Goal: Information Seeking & Learning: Learn about a topic

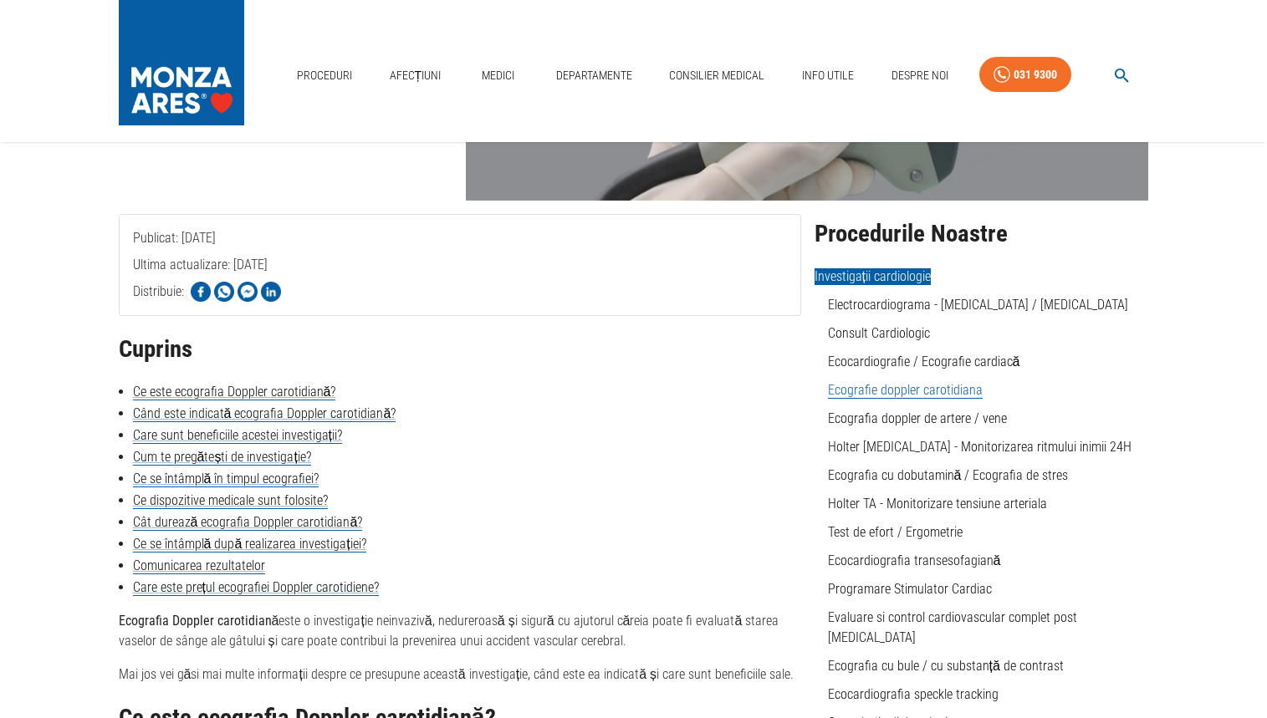
scroll to position [251, 0]
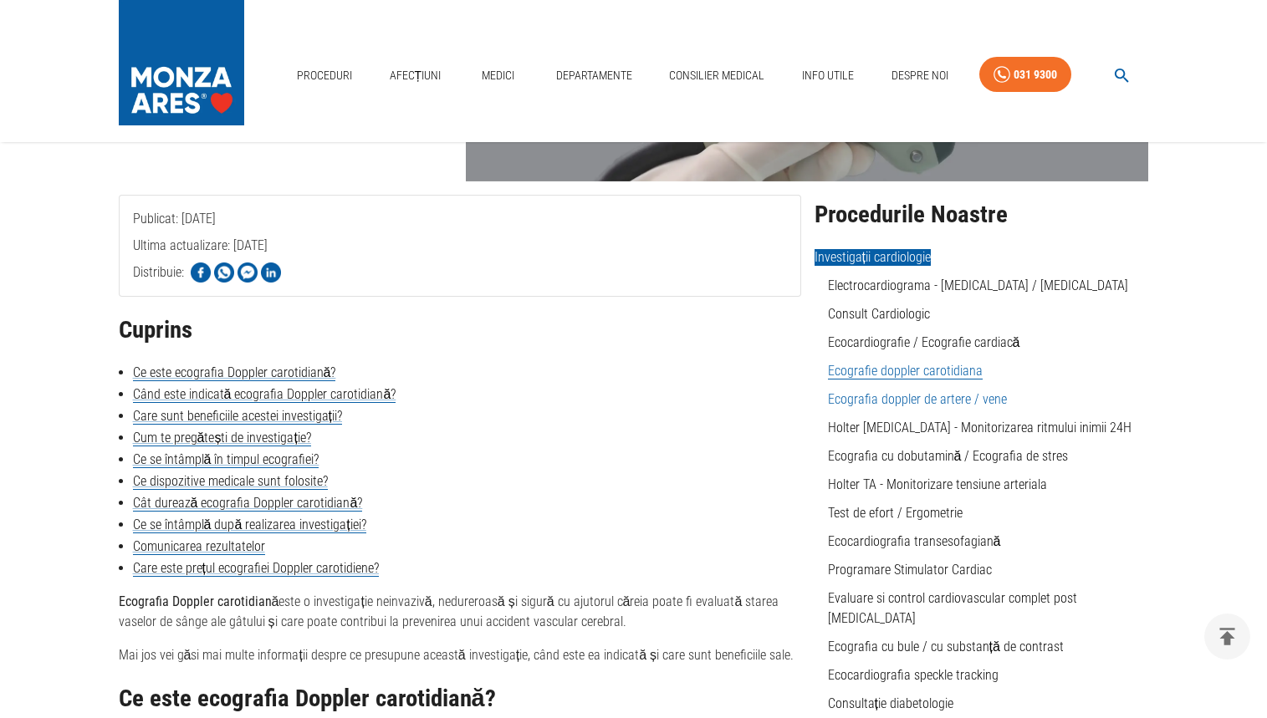
click at [951, 402] on link "Ecografia doppler de artere / vene" at bounding box center [917, 399] width 179 height 16
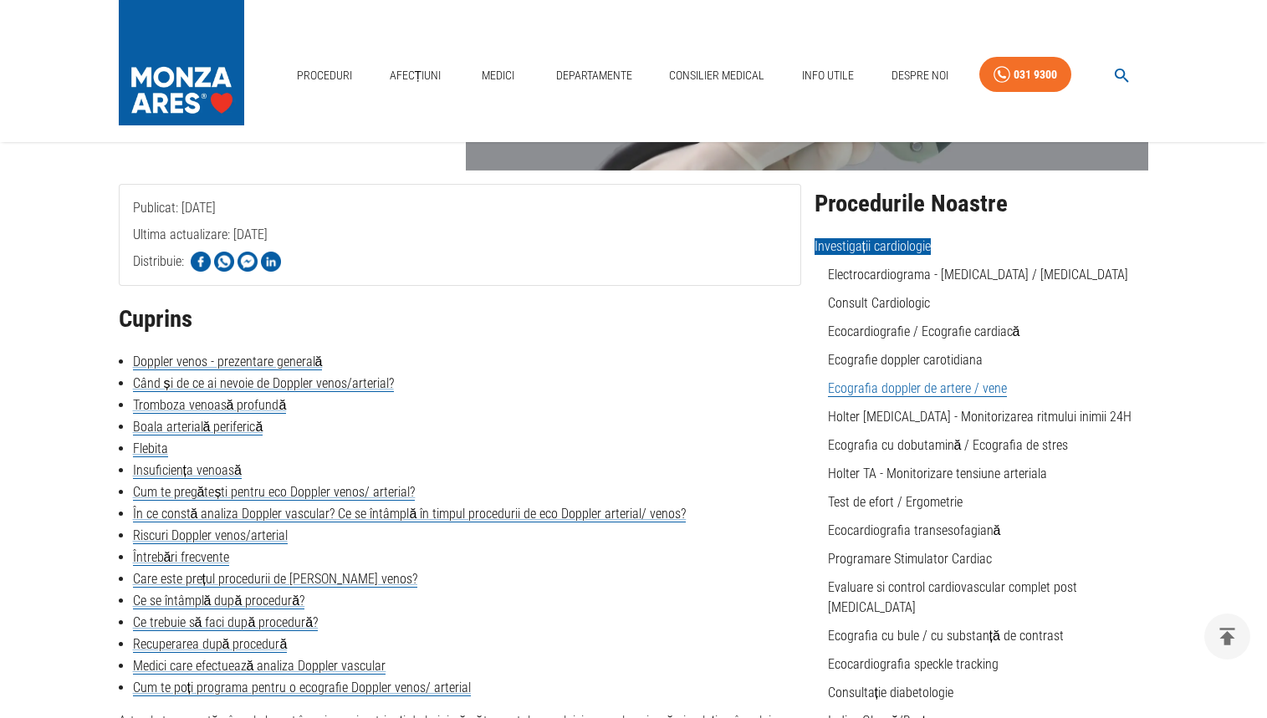
scroll to position [251, 0]
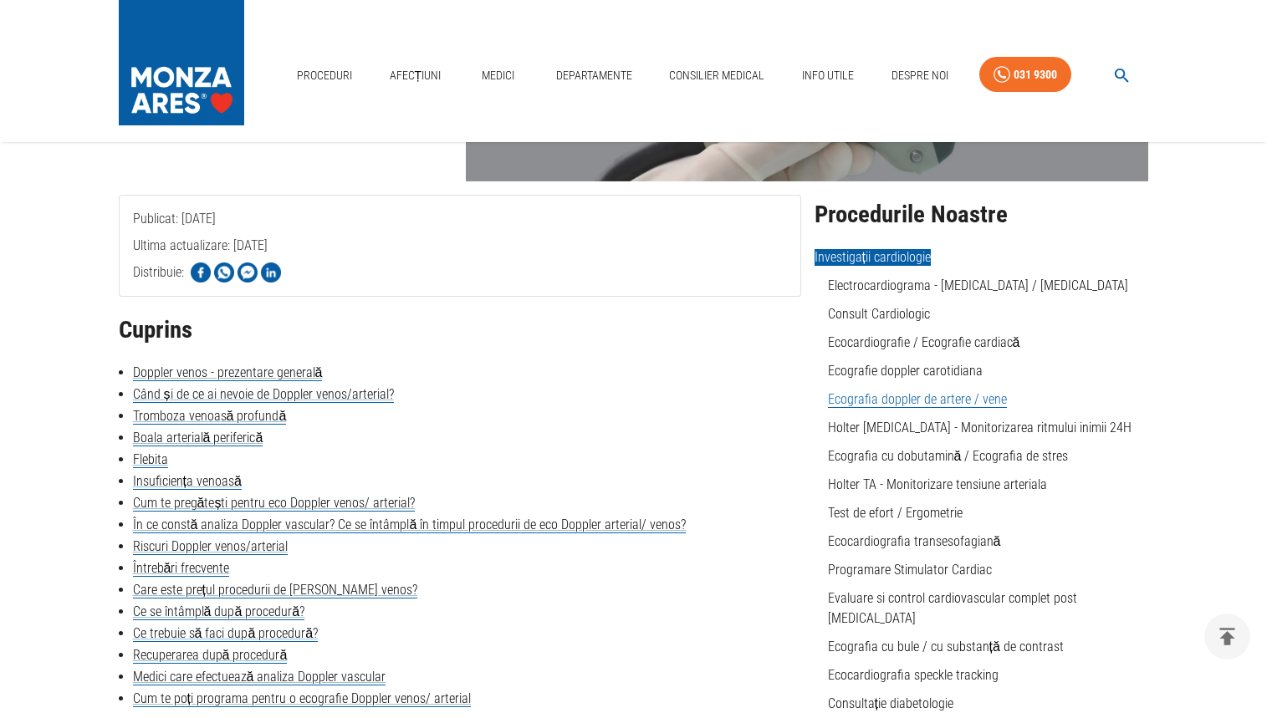
click at [938, 405] on link "Ecografia doppler de artere / vene" at bounding box center [917, 399] width 179 height 17
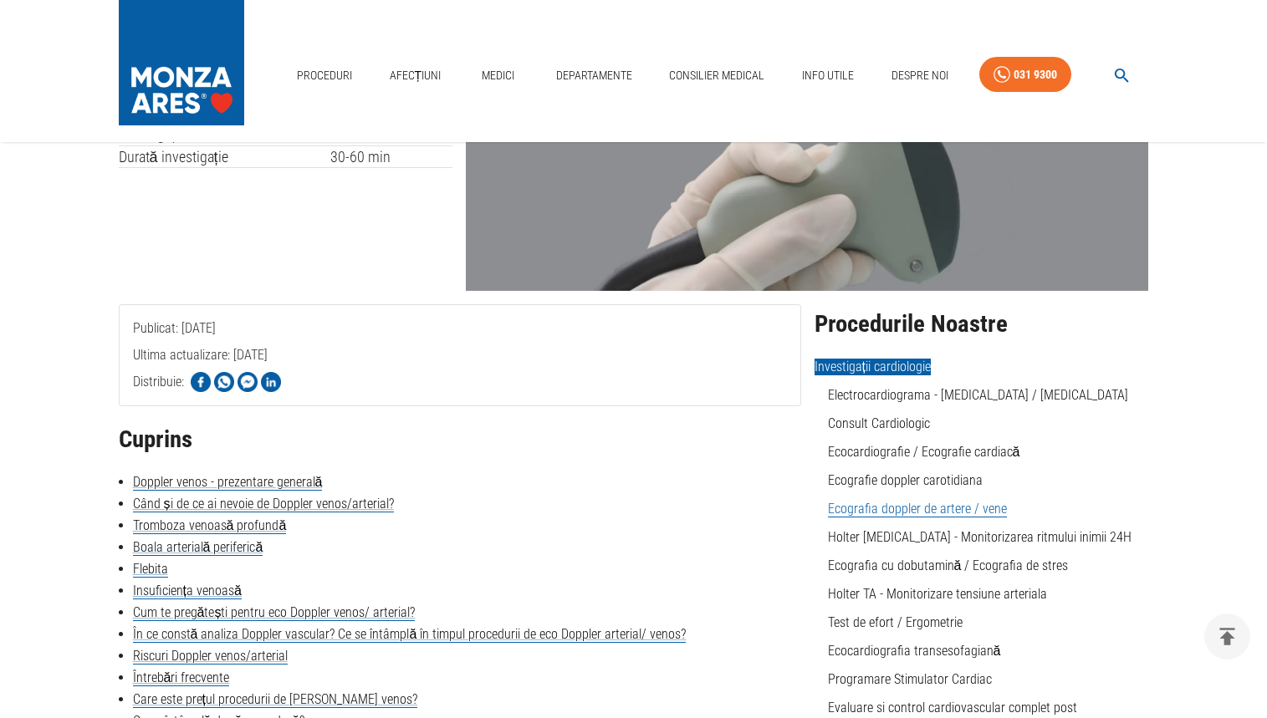
scroll to position [167, 0]
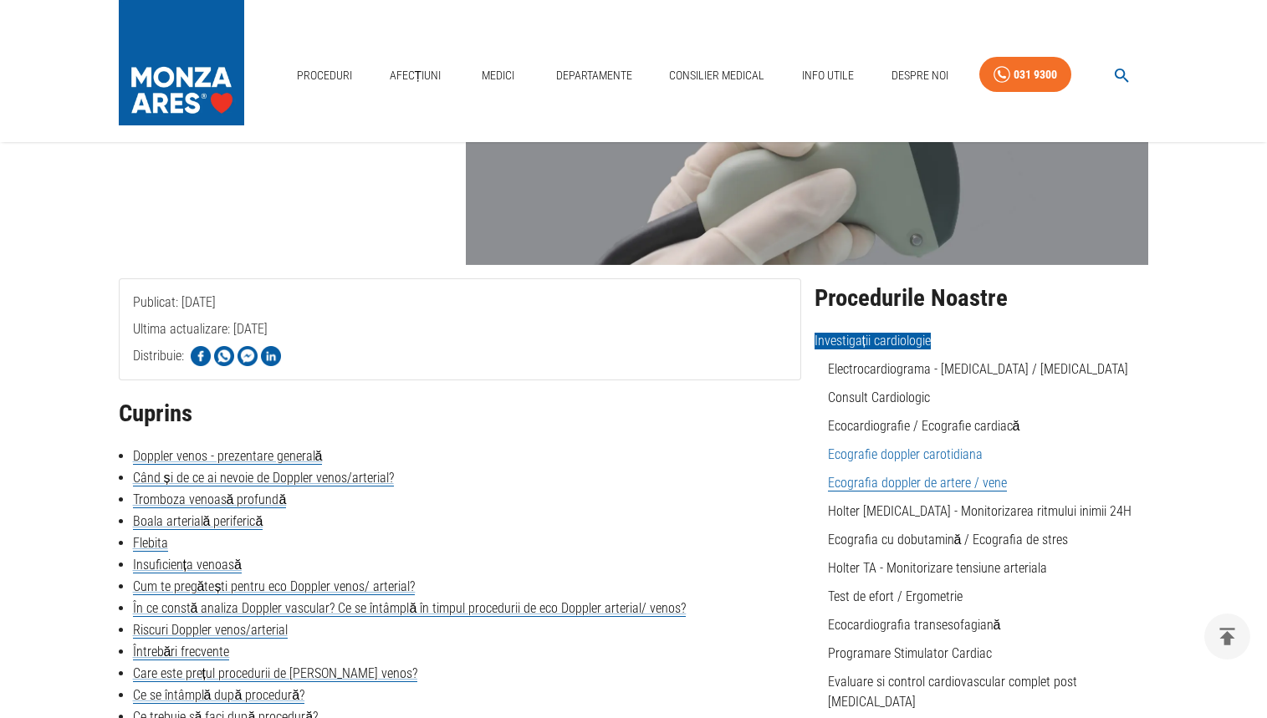
click at [943, 459] on link "Ecografie doppler carotidiana" at bounding box center [905, 455] width 155 height 16
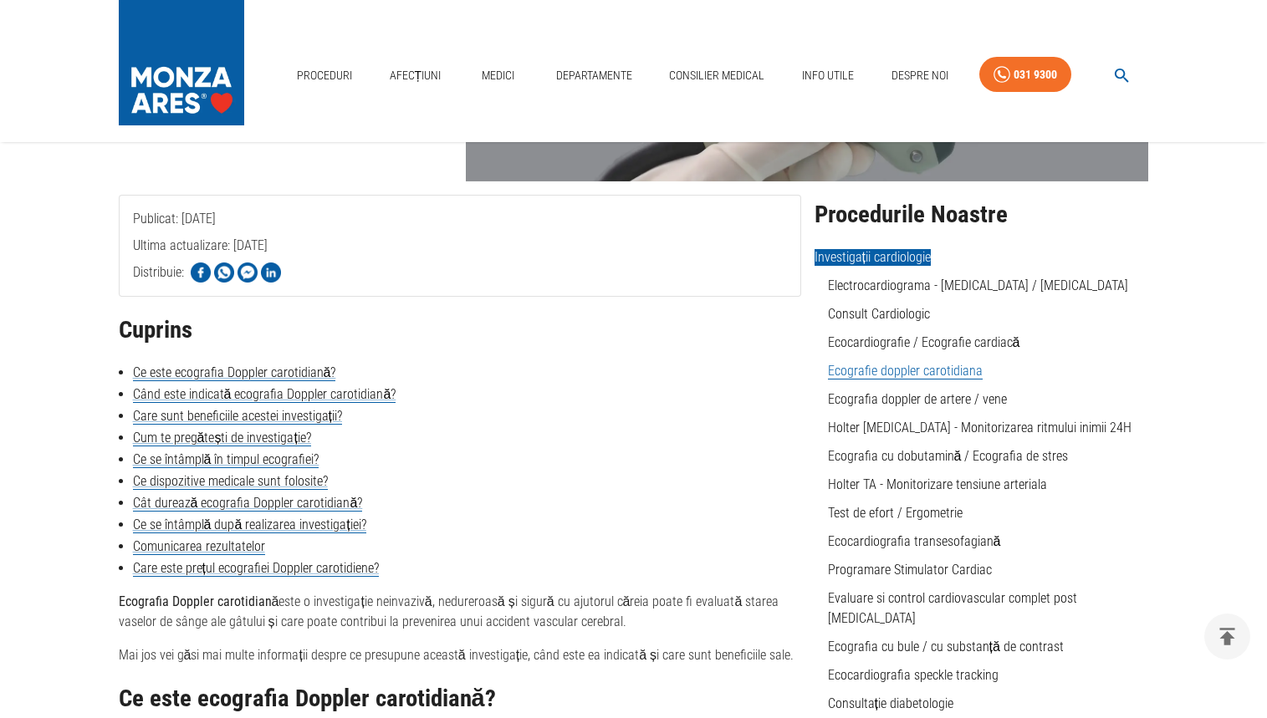
scroll to position [251, 0]
click at [954, 375] on link "Ecografie doppler carotidiana" at bounding box center [905, 371] width 155 height 17
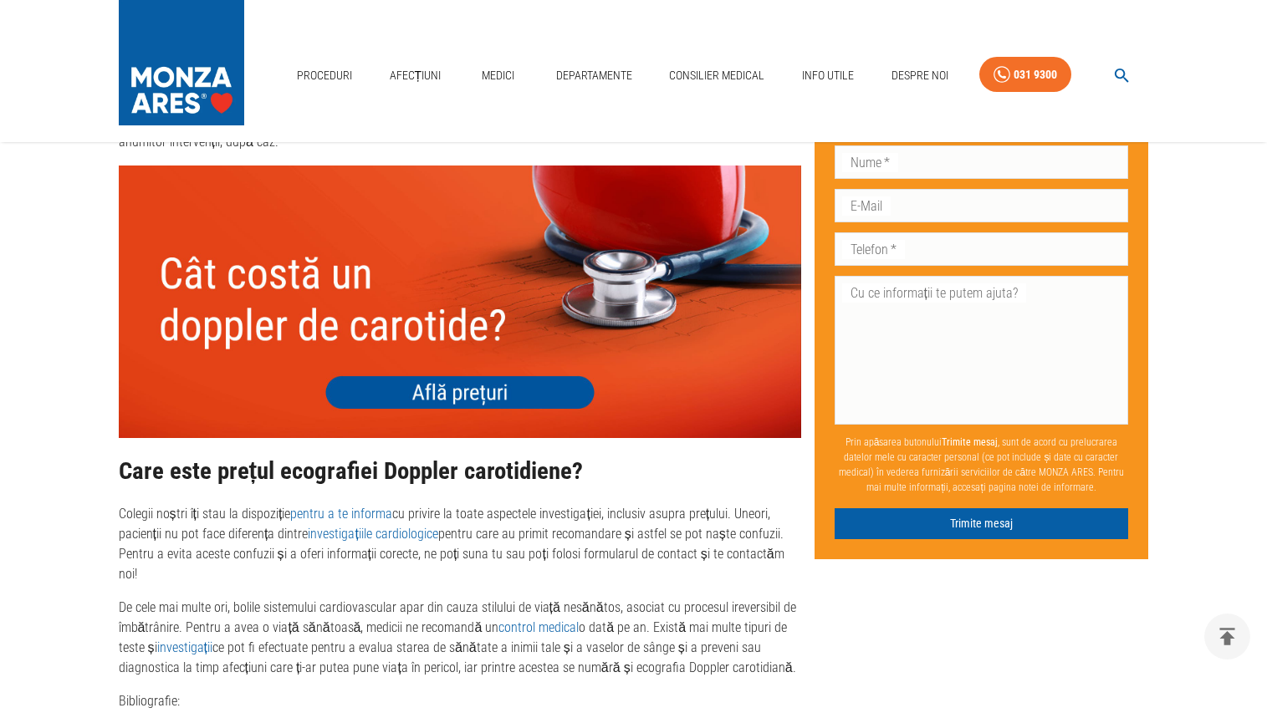
scroll to position [3354, 0]
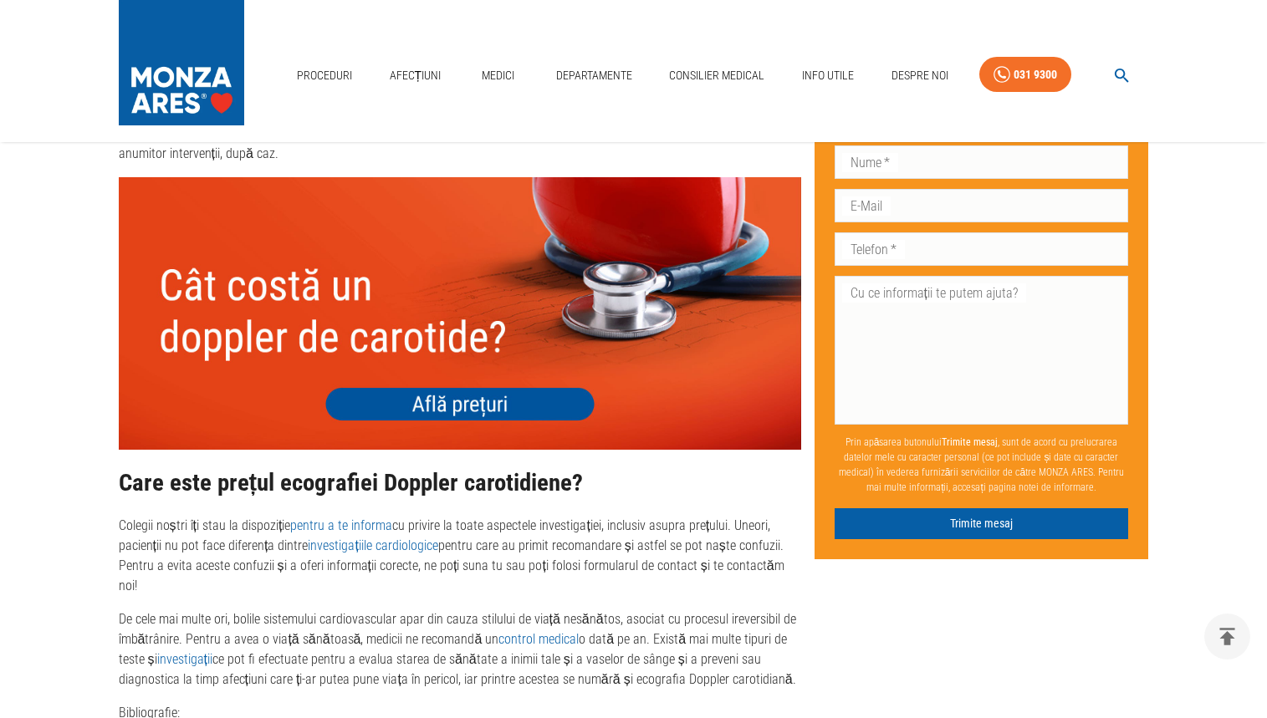
click at [496, 409] on img at bounding box center [460, 313] width 682 height 273
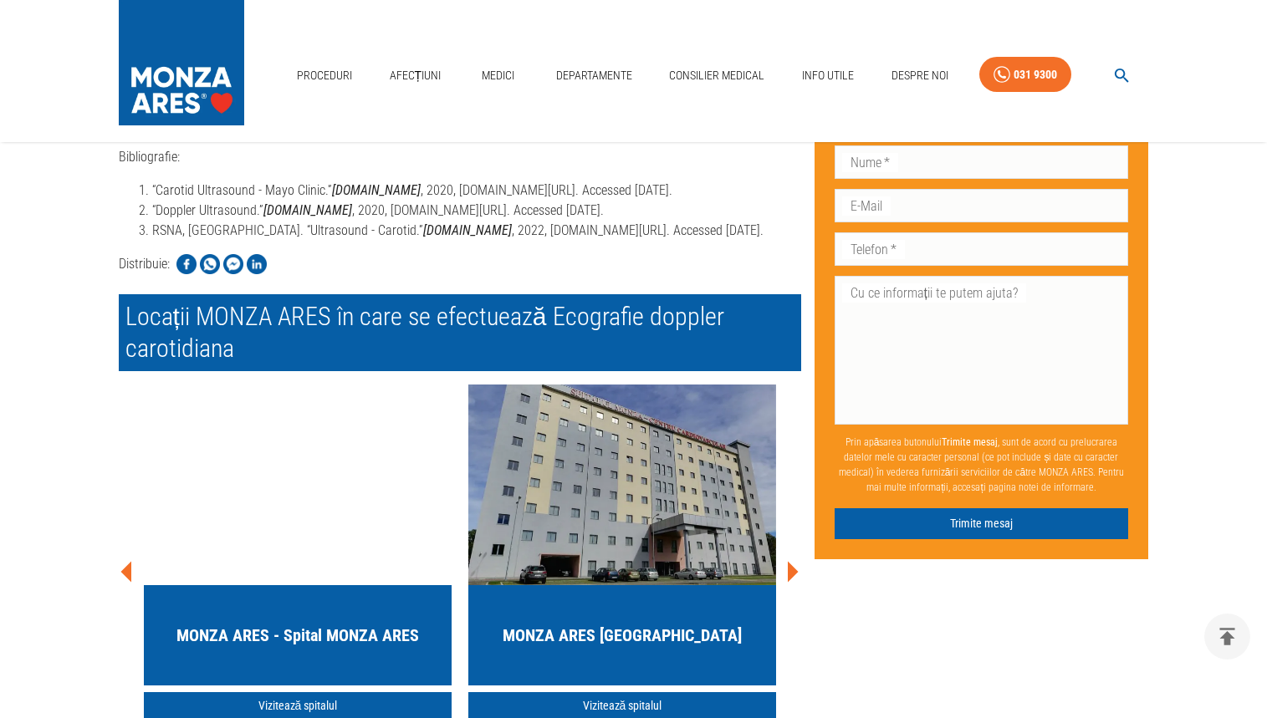
scroll to position [3939, 0]
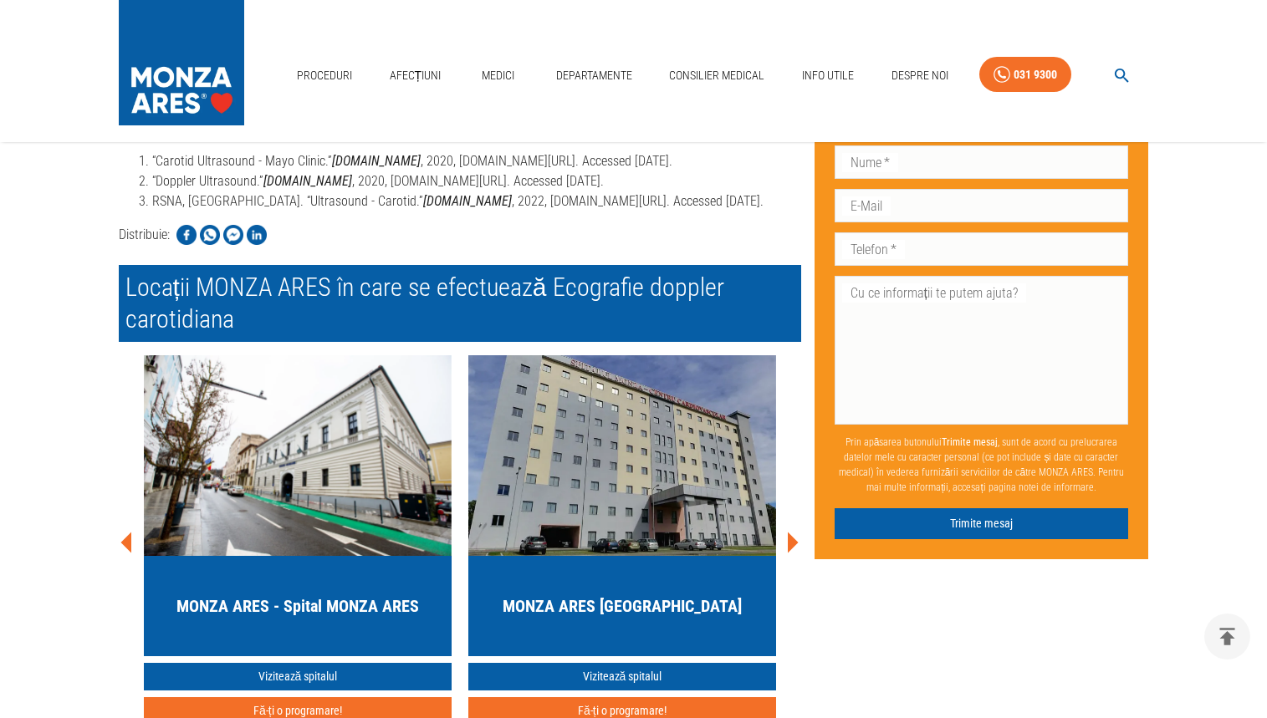
click at [793, 554] on icon at bounding box center [793, 543] width 11 height 21
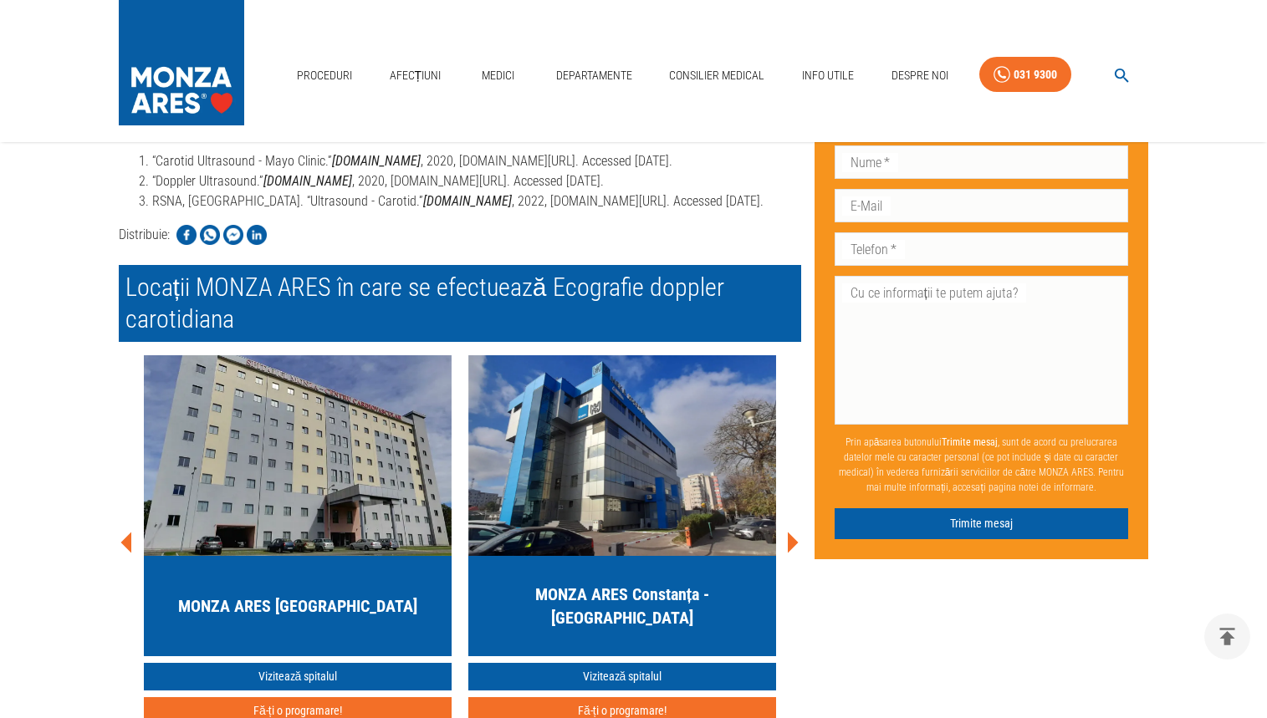
click at [353, 529] on img "button" at bounding box center [298, 455] width 308 height 201
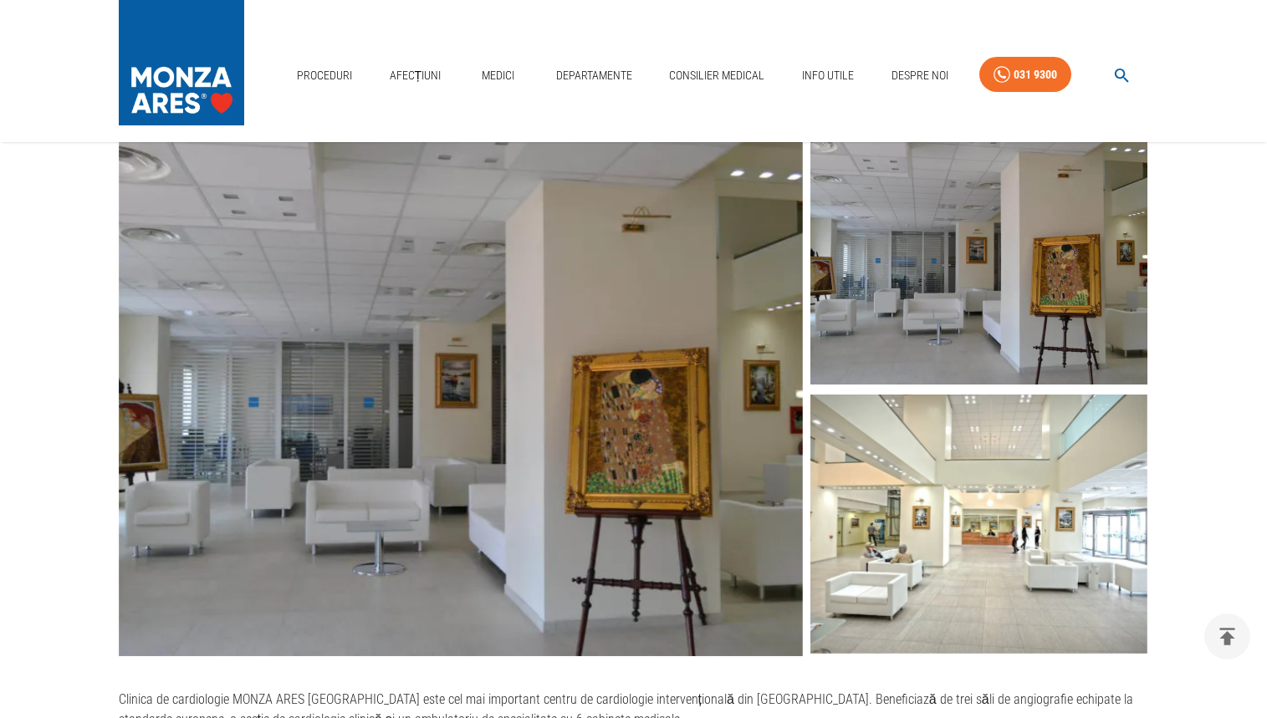
scroll to position [334, 0]
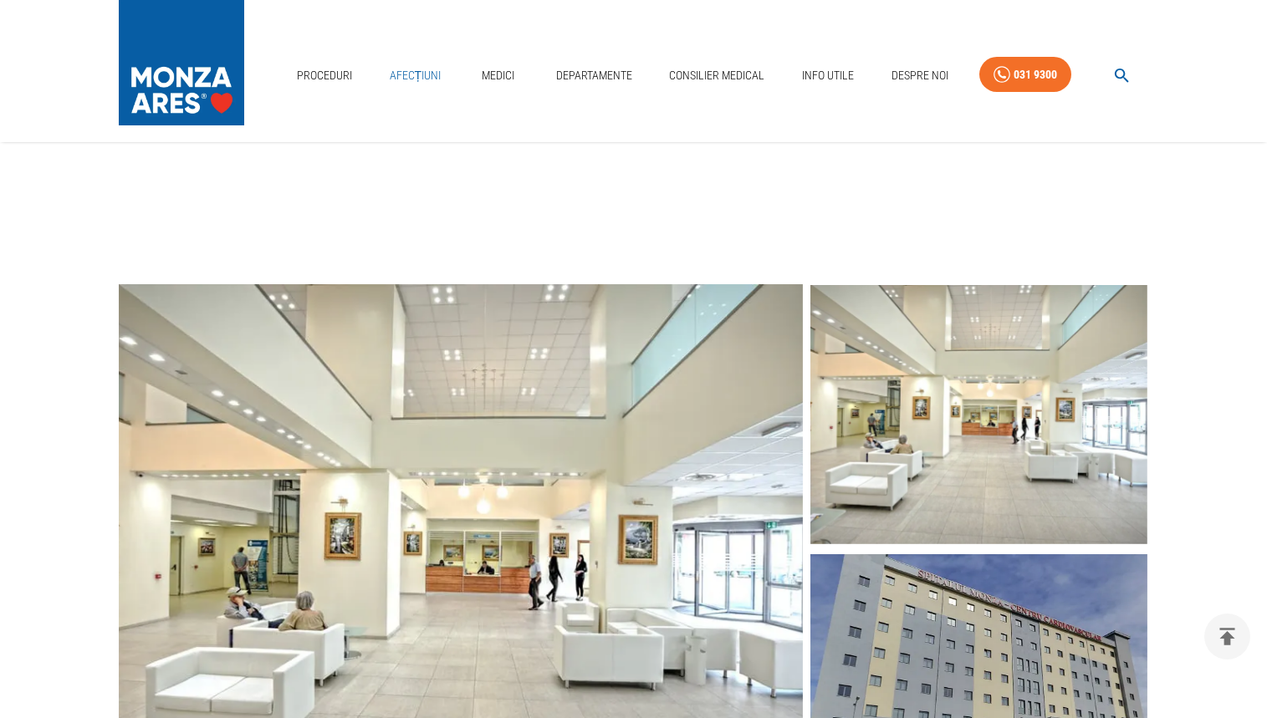
click at [411, 78] on link "Afecțiuni" at bounding box center [415, 76] width 65 height 34
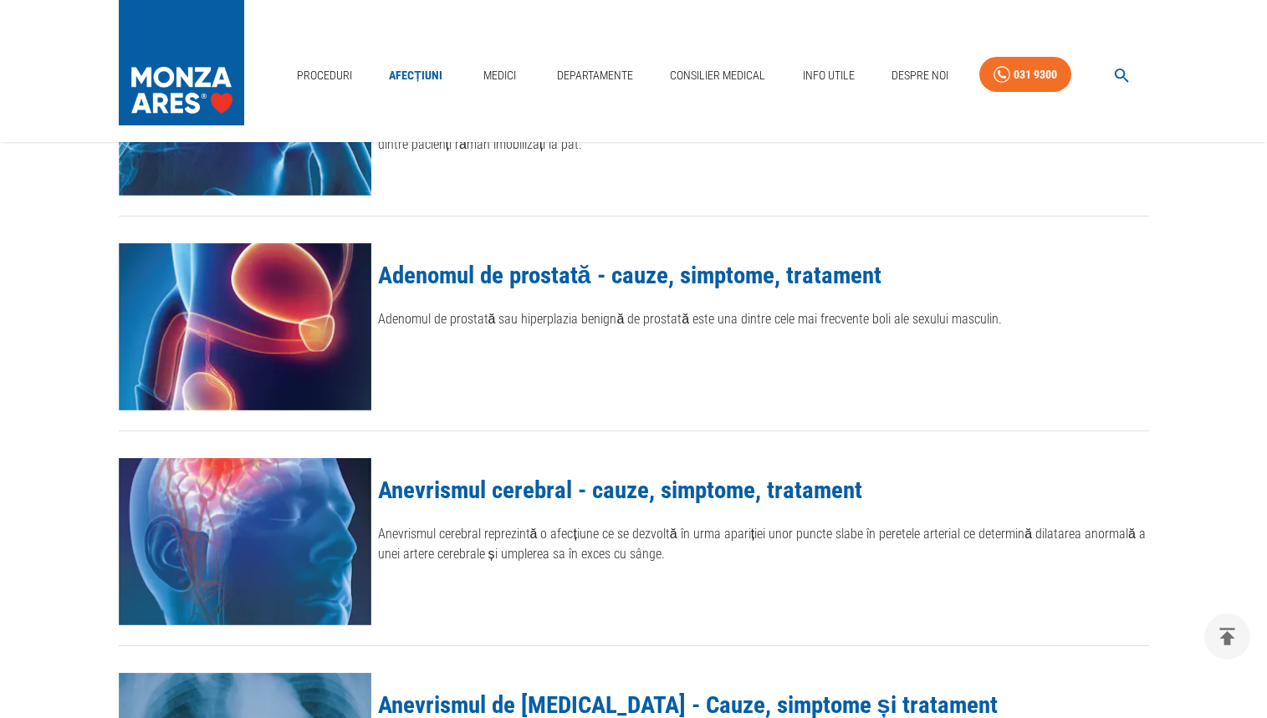
scroll to position [251, 0]
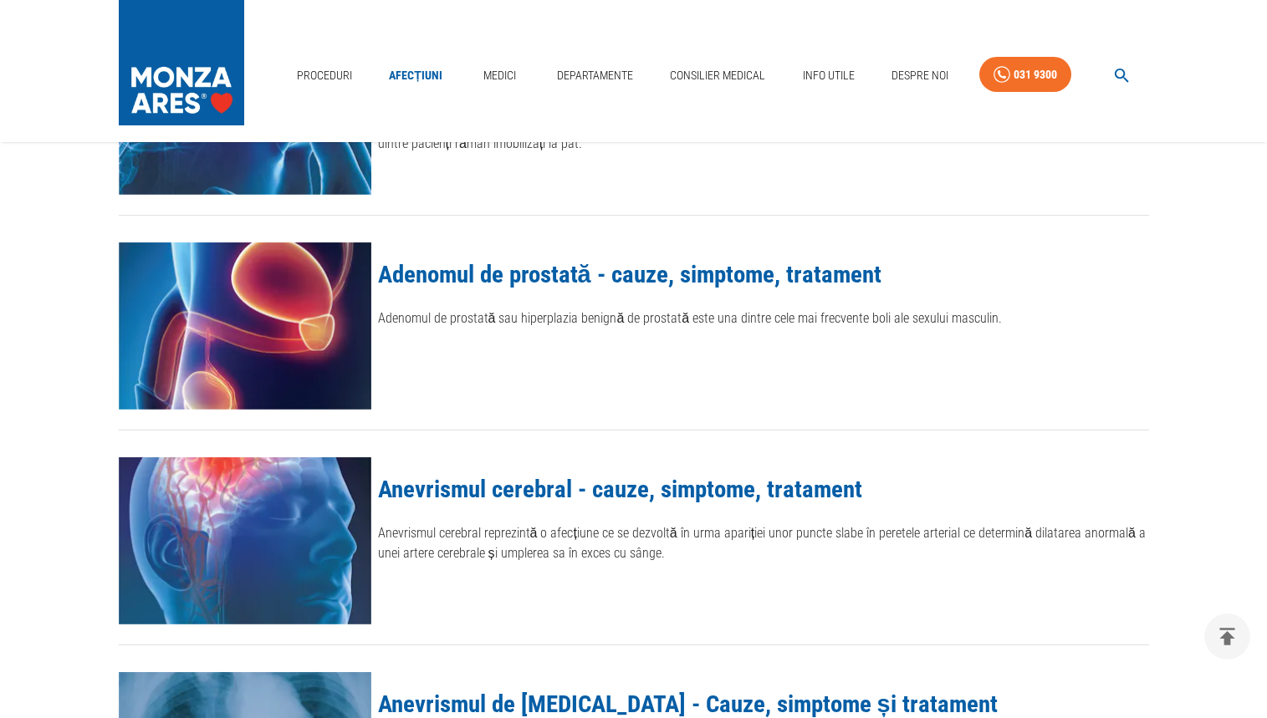
click at [586, 283] on link "Adenomul de prostată - cauze, simptome, tratament" at bounding box center [629, 274] width 503 height 28
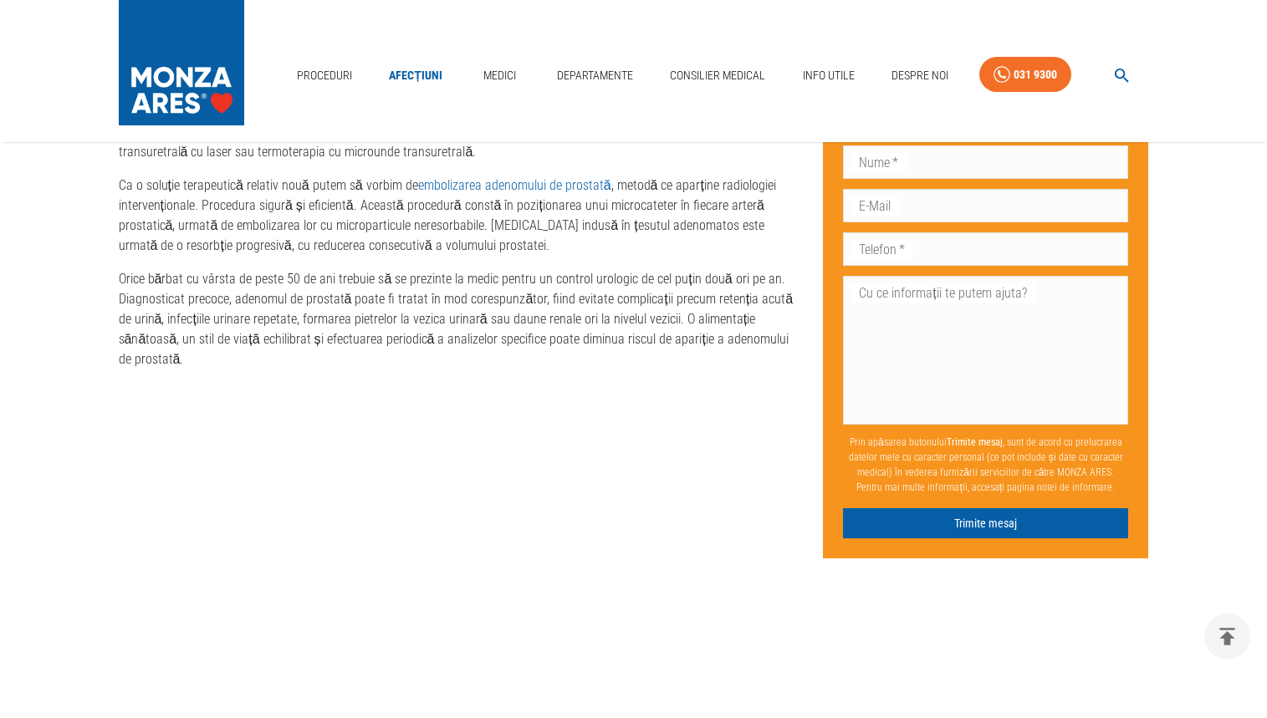
scroll to position [2582, 0]
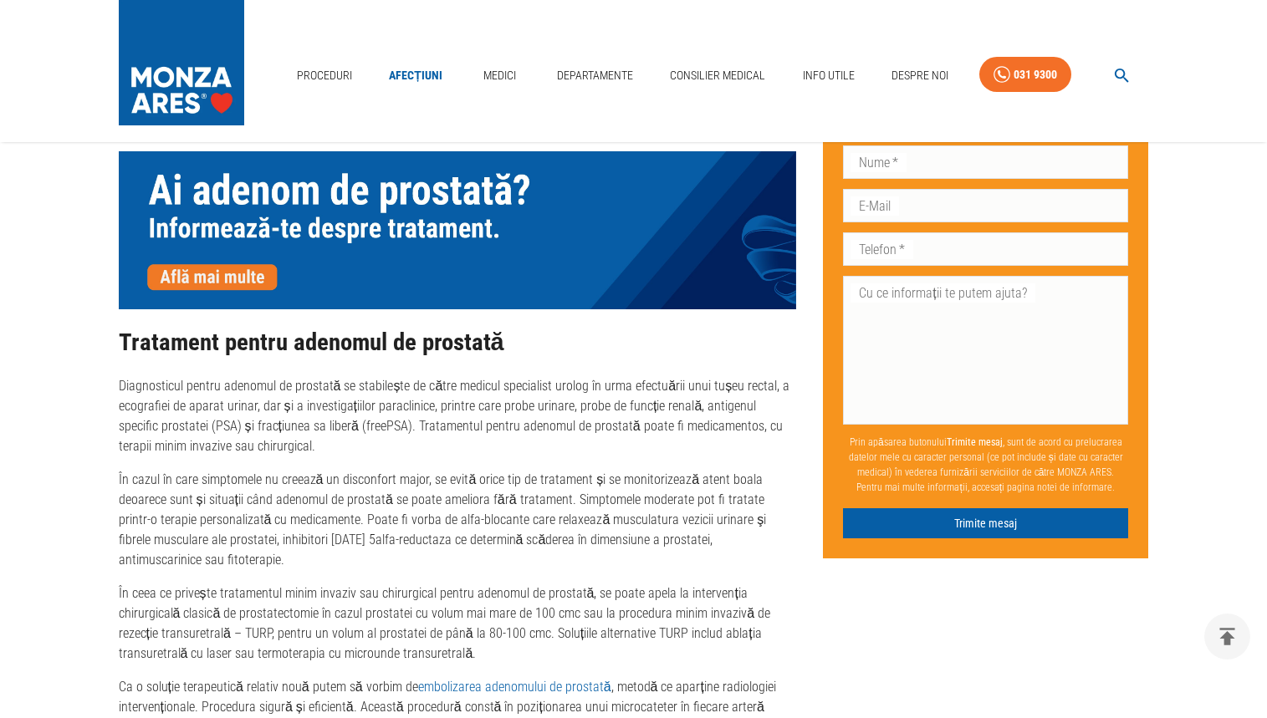
scroll to position [251, 0]
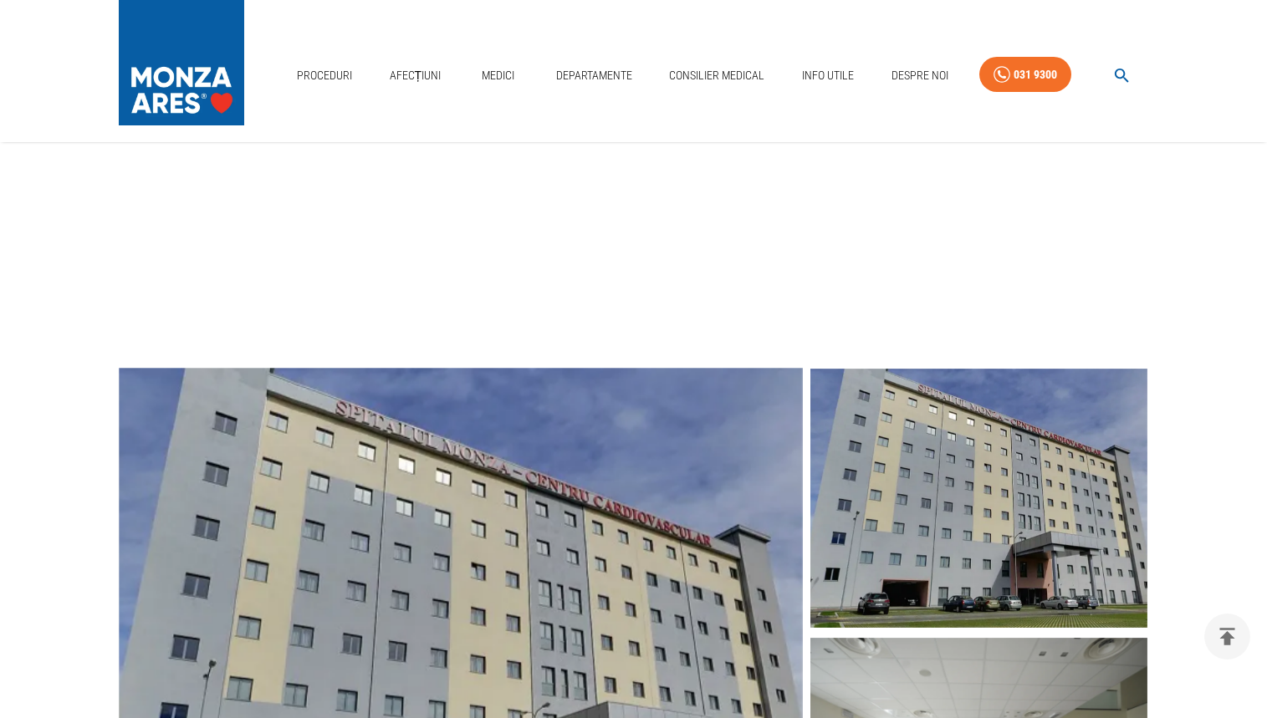
scroll to position [334, 0]
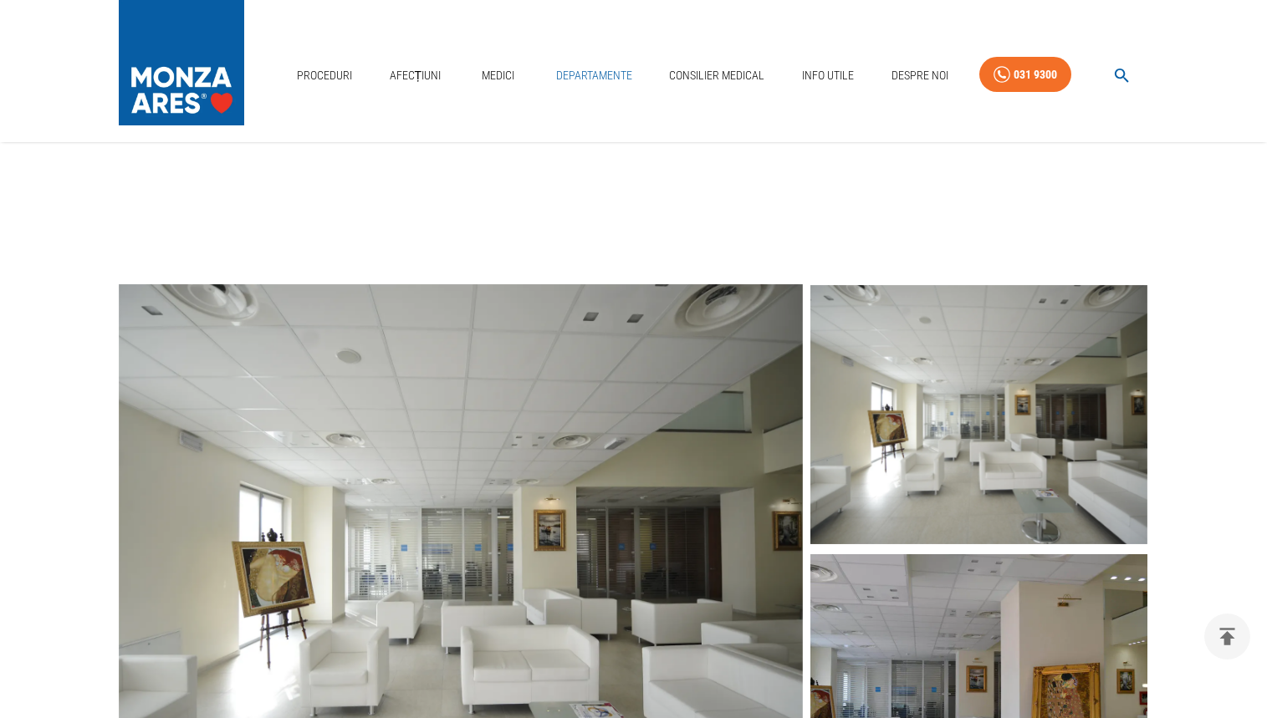
click at [607, 77] on link "Departamente" at bounding box center [593, 76] width 89 height 34
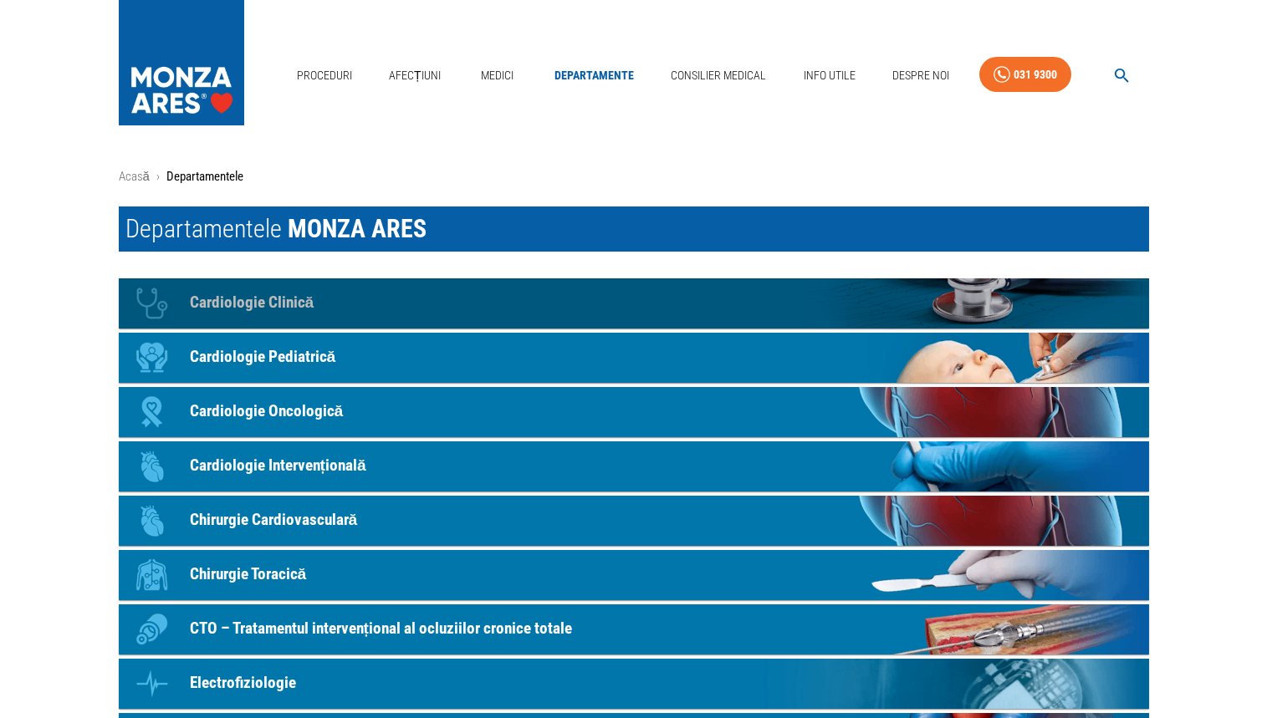
click at [299, 302] on p "Cardiologie Clinică" at bounding box center [252, 303] width 125 height 24
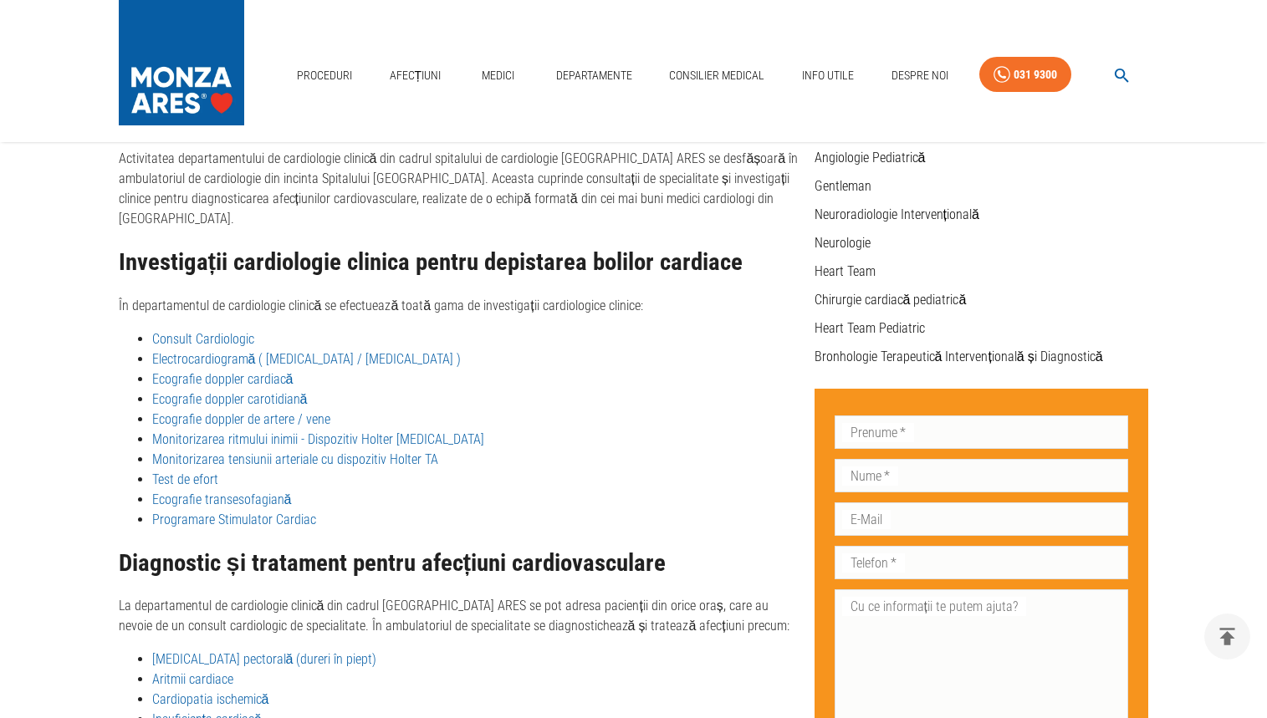
scroll to position [475, 0]
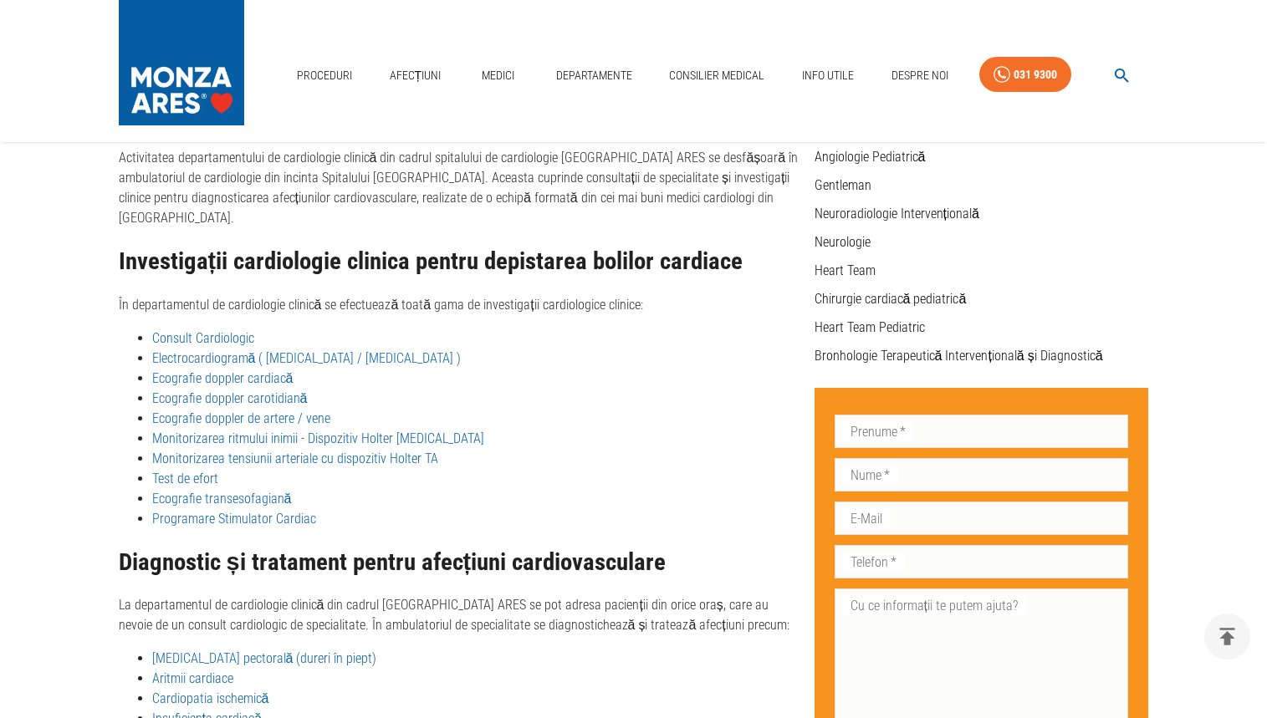
click at [295, 390] on link "Ecografie doppler carotidiană" at bounding box center [230, 398] width 156 height 16
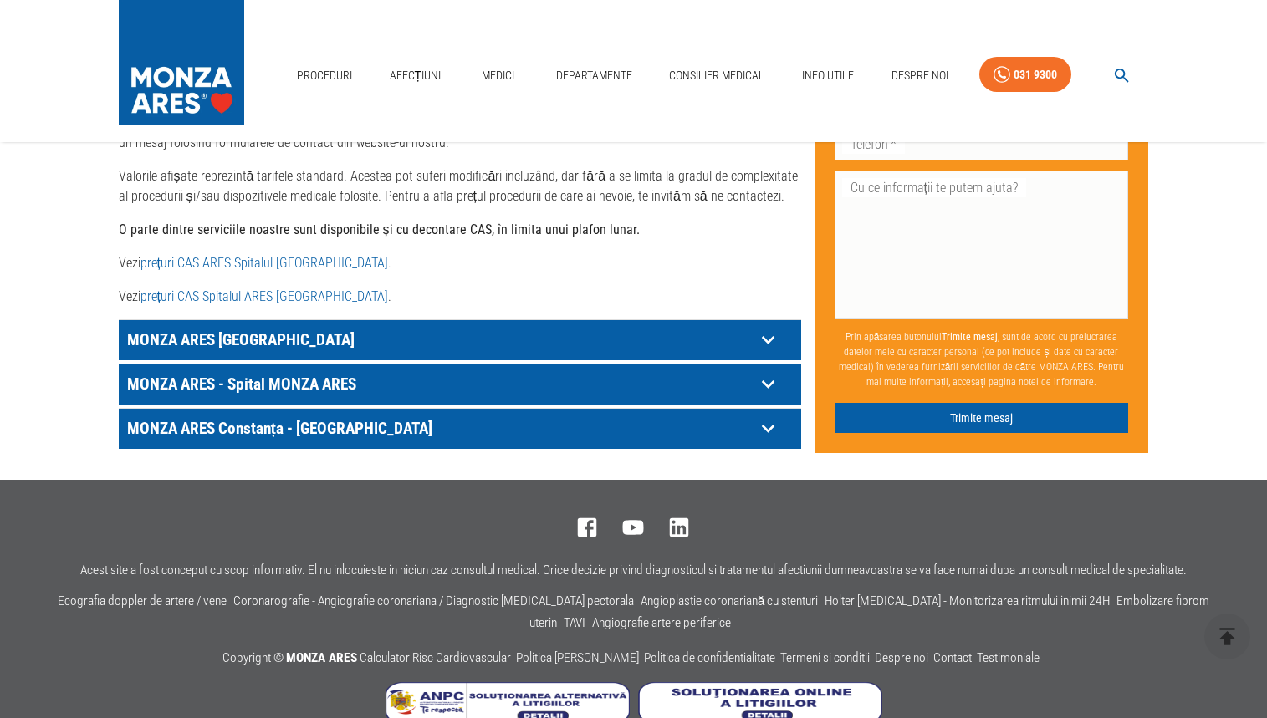
scroll to position [891, 0]
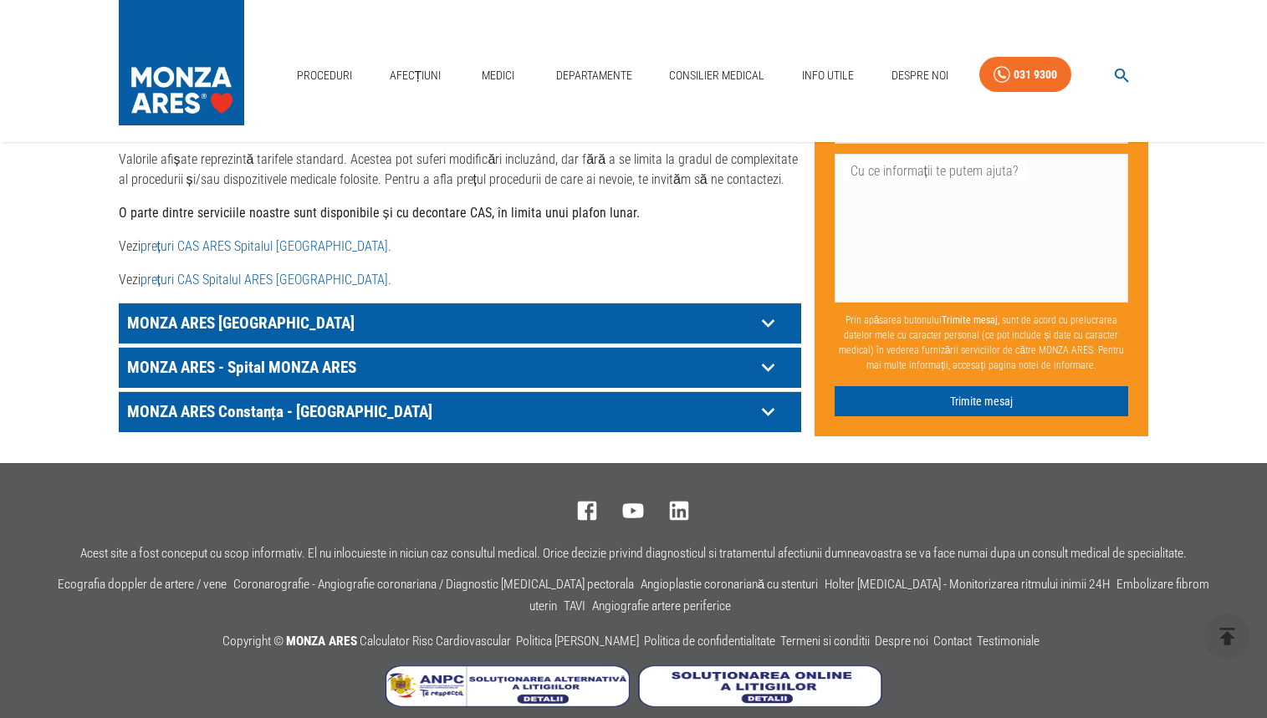
click at [767, 364] on icon at bounding box center [767, 368] width 13 height 8
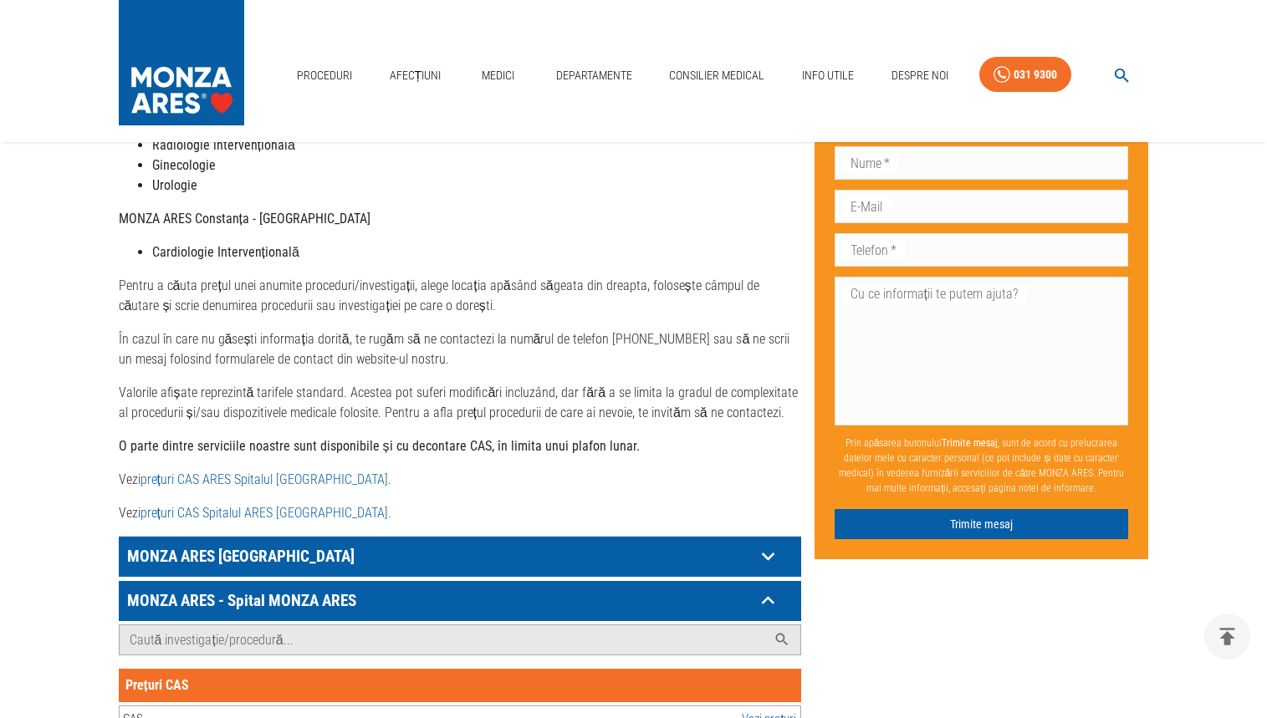
scroll to position [641, 0]
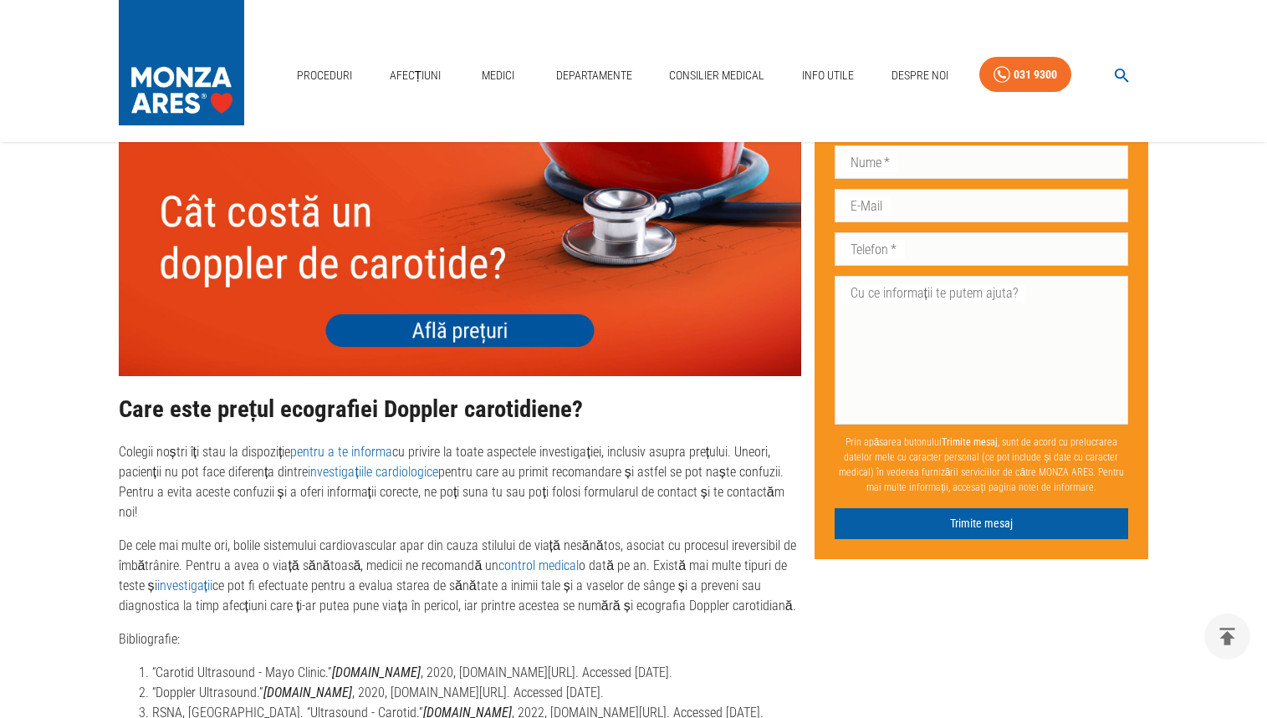
scroll to position [3432, 0]
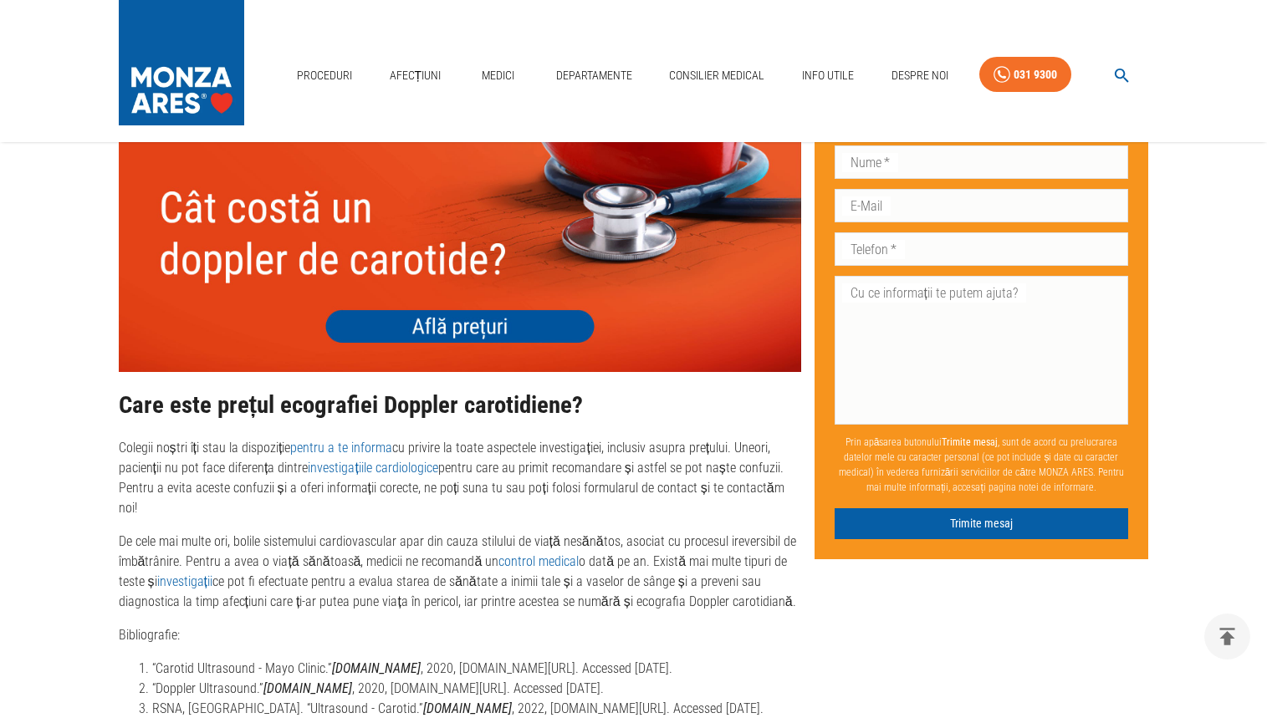
click at [477, 327] on img at bounding box center [460, 236] width 682 height 273
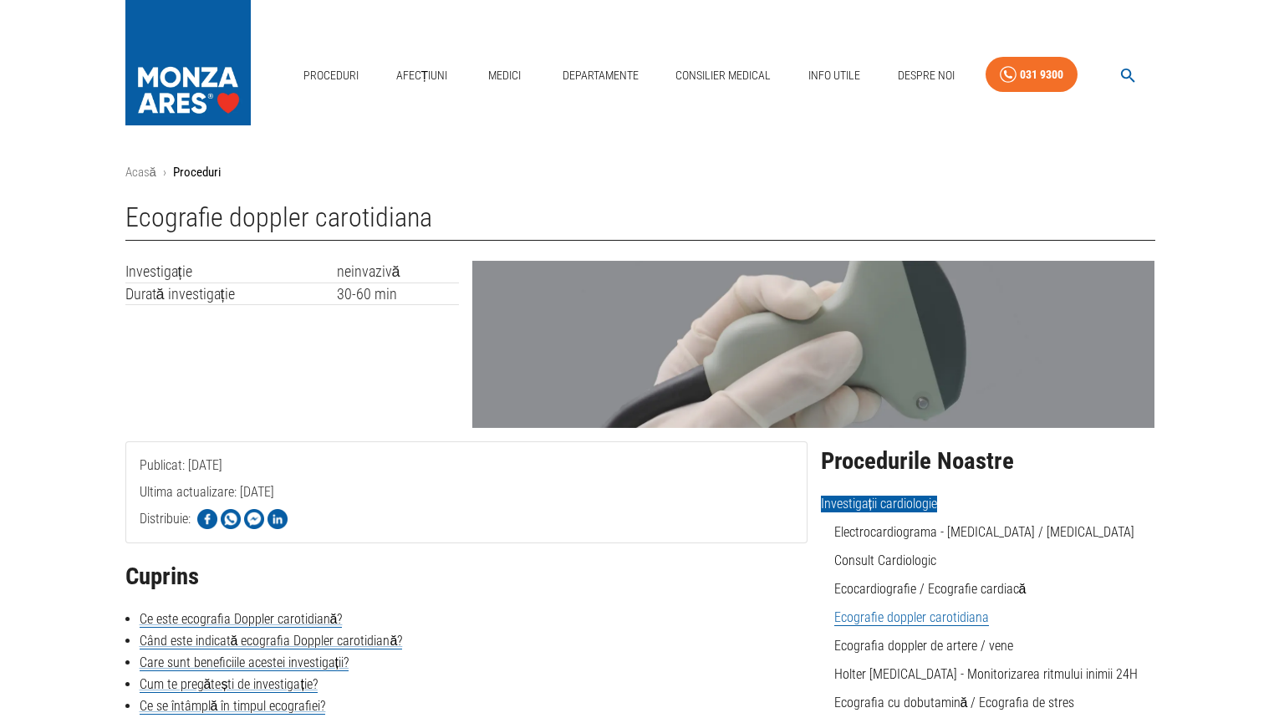
scroll to position [3, 0]
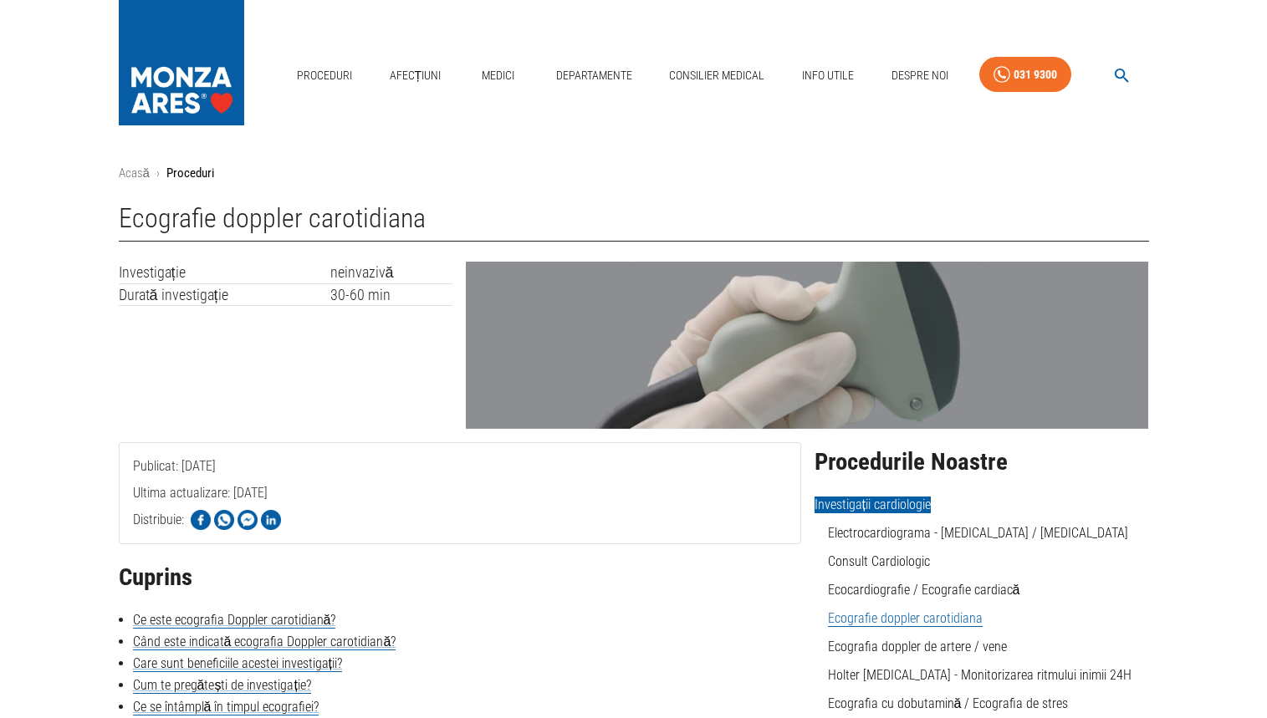
click at [1122, 74] on icon "button" at bounding box center [1121, 75] width 19 height 19
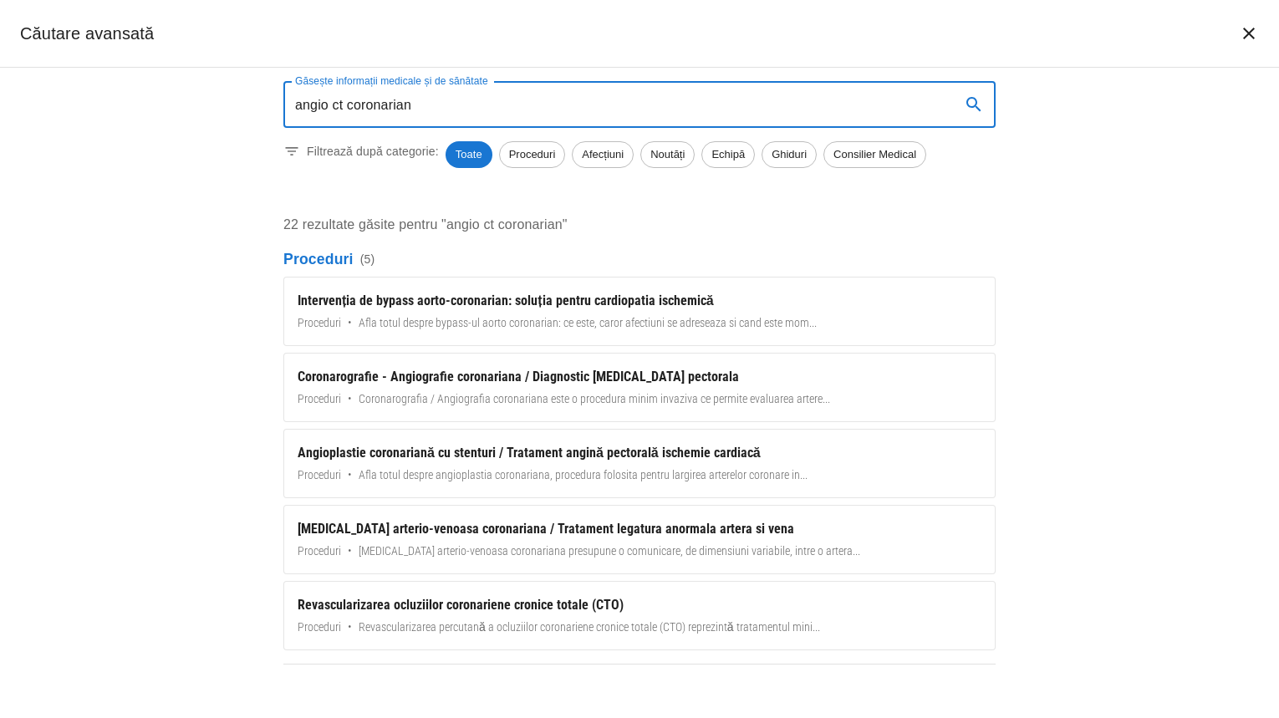
type input "angio ct coronarian"
click at [973, 103] on icon "search" at bounding box center [974, 104] width 20 height 20
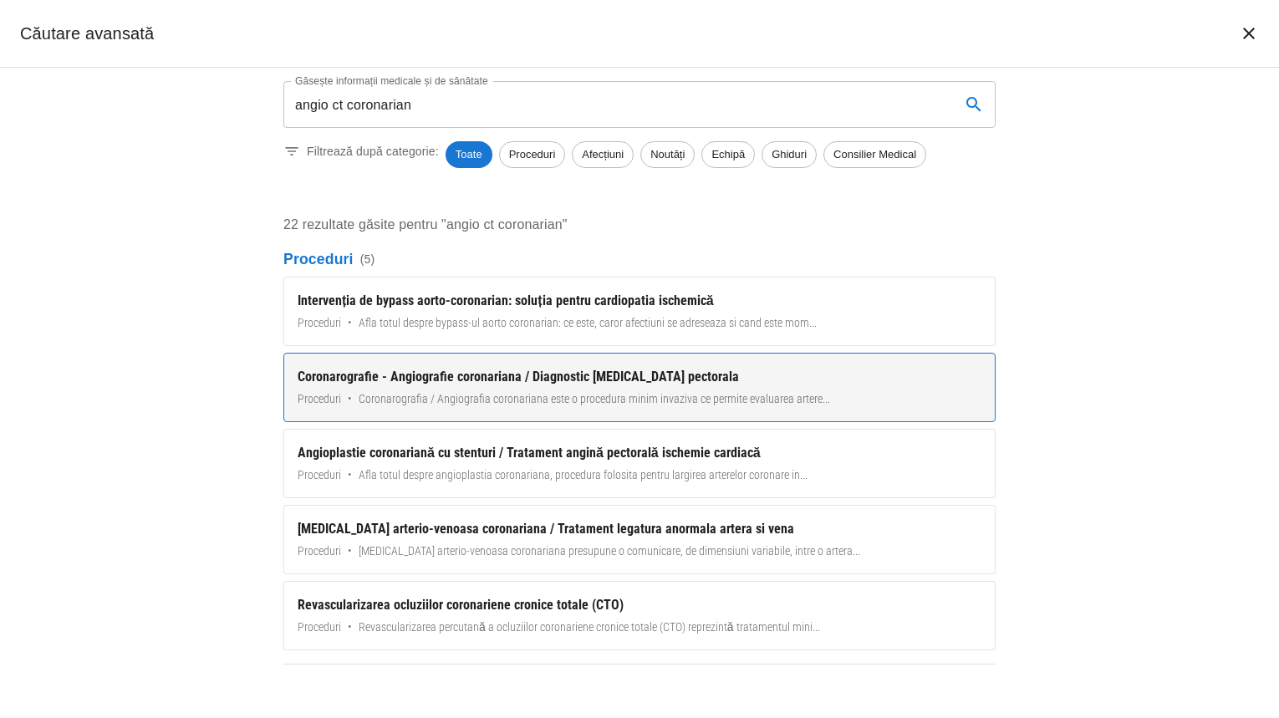
click at [486, 387] on div "Coronarografie - Angiografie coronariana / Diagnostic [MEDICAL_DATA] pectorala" at bounding box center [640, 377] width 684 height 20
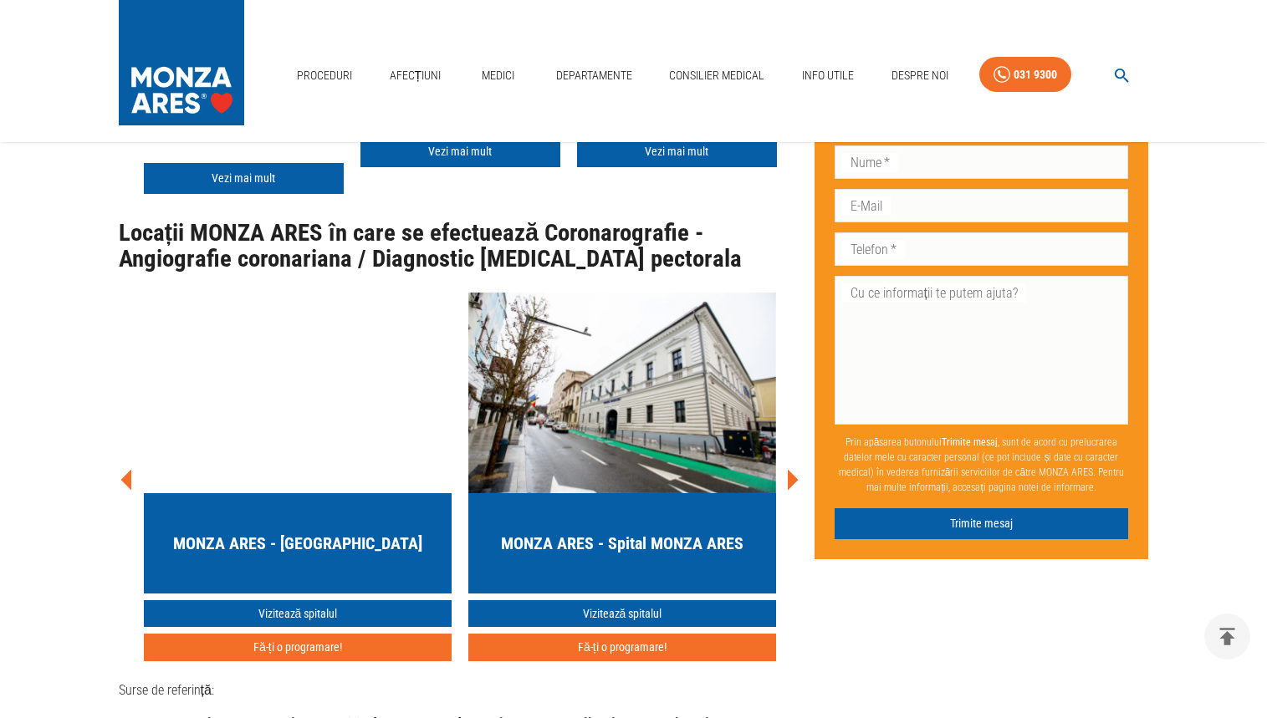
scroll to position [6857, 0]
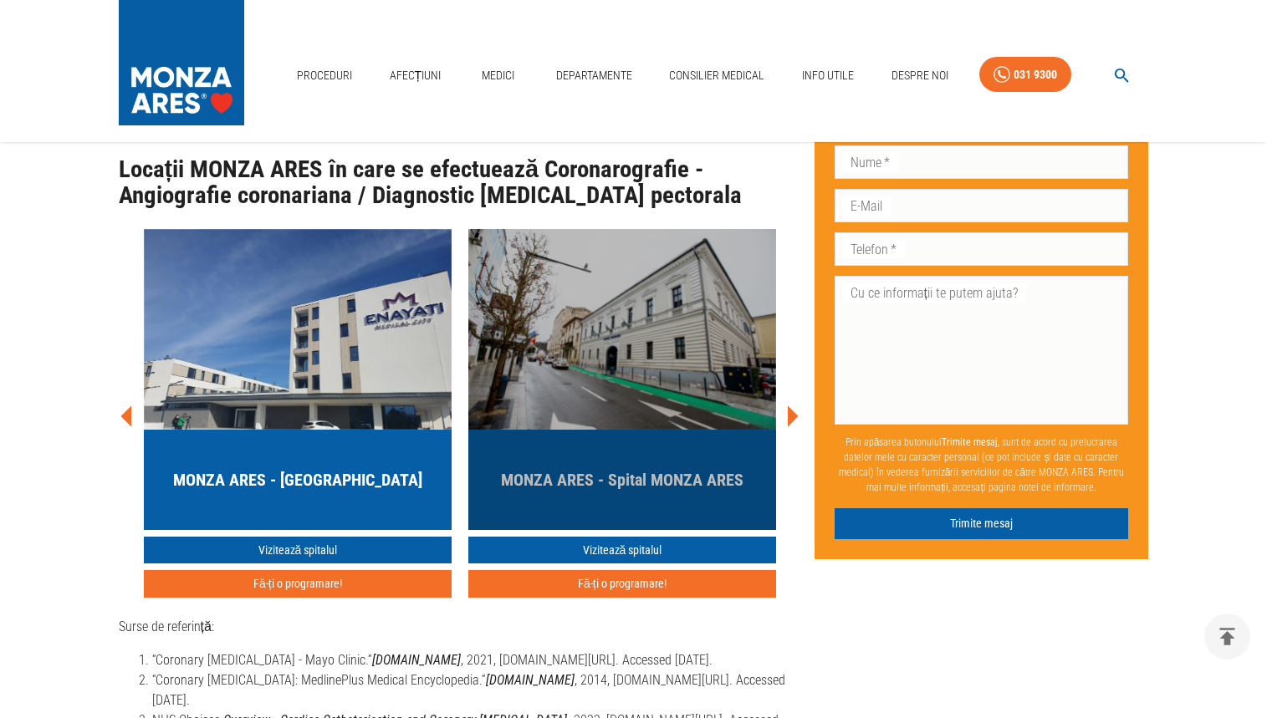
click at [666, 468] on h5 "MONZA ARES - Spital MONZA ARES" at bounding box center [622, 479] width 242 height 23
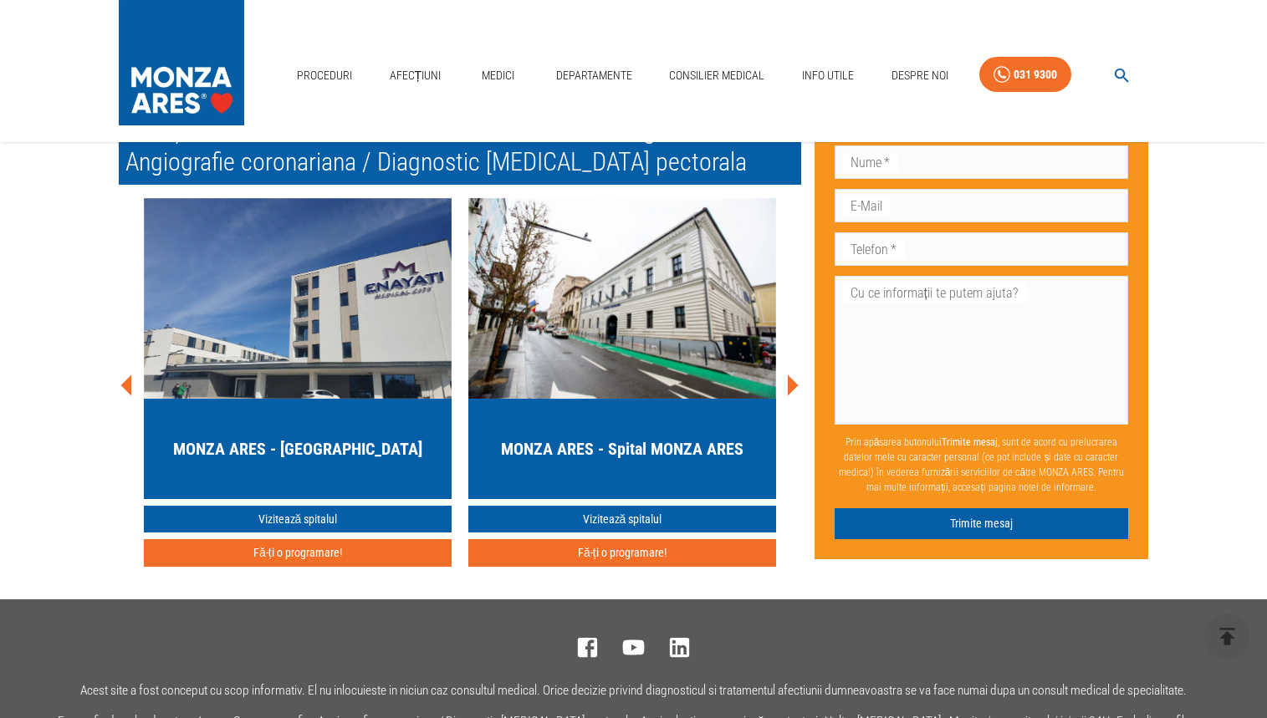
scroll to position [5840, 0]
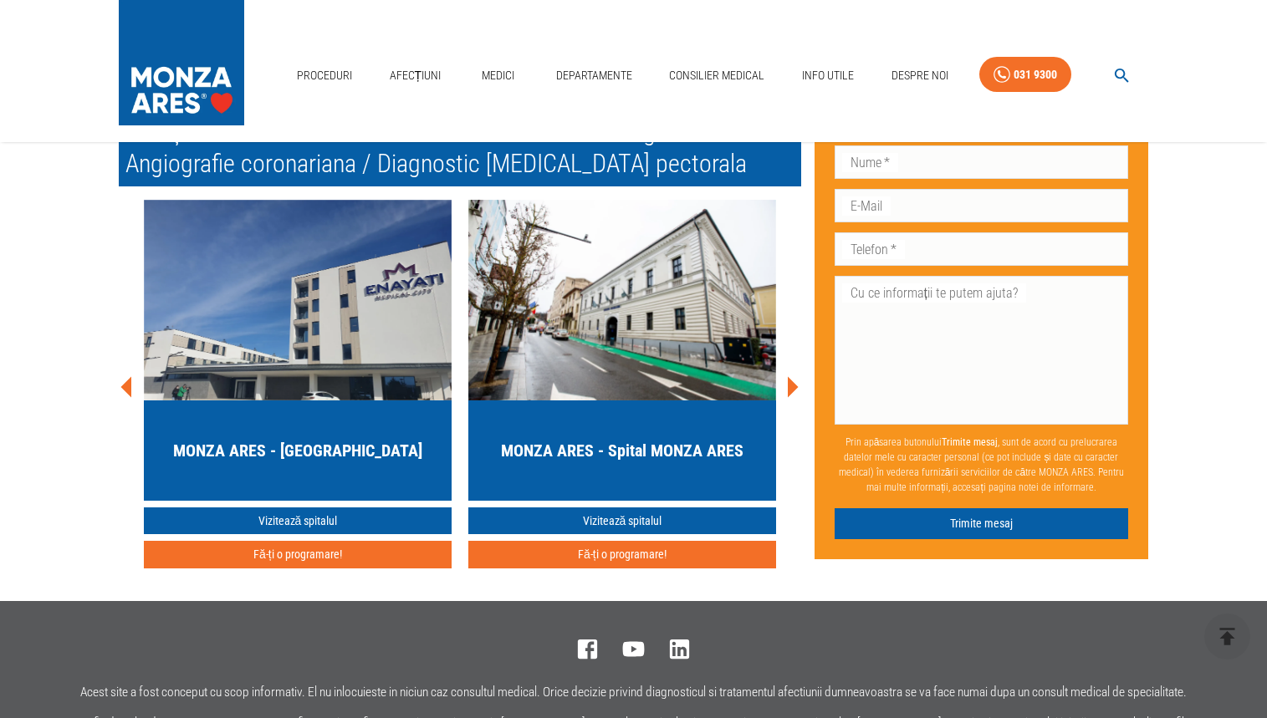
click at [794, 397] on icon at bounding box center [793, 386] width 11 height 21
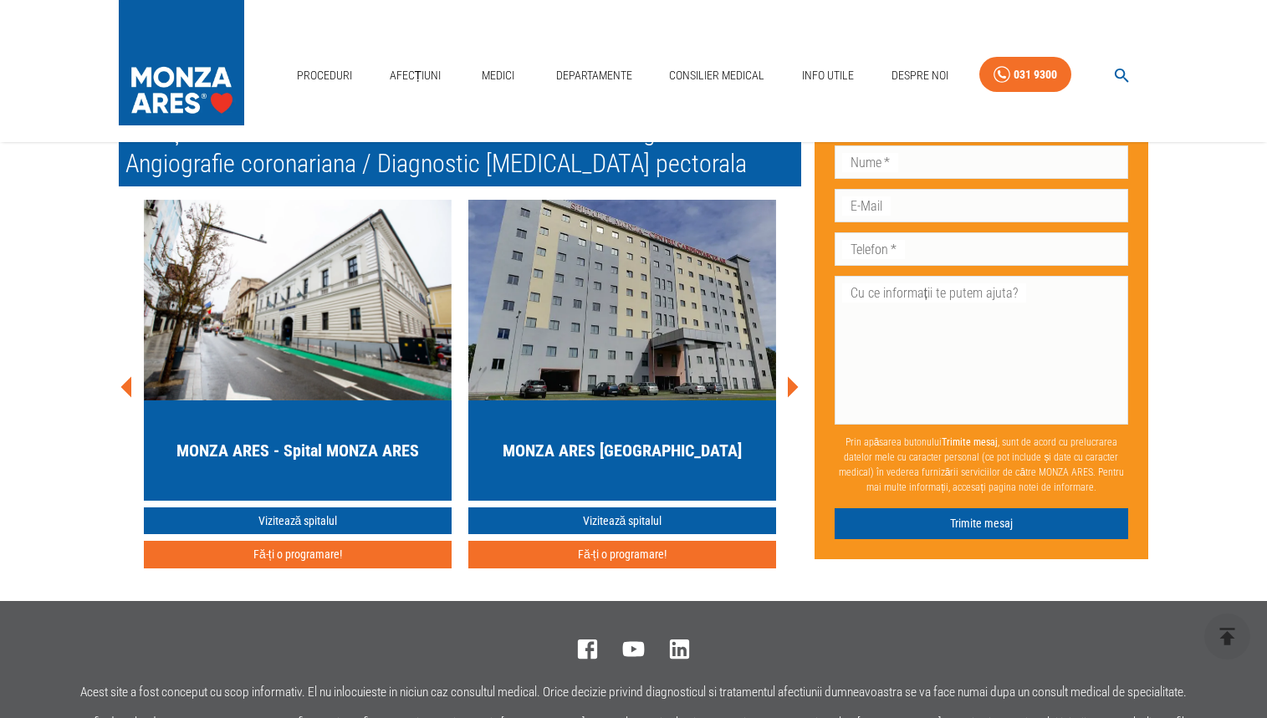
click at [794, 397] on icon at bounding box center [793, 386] width 11 height 21
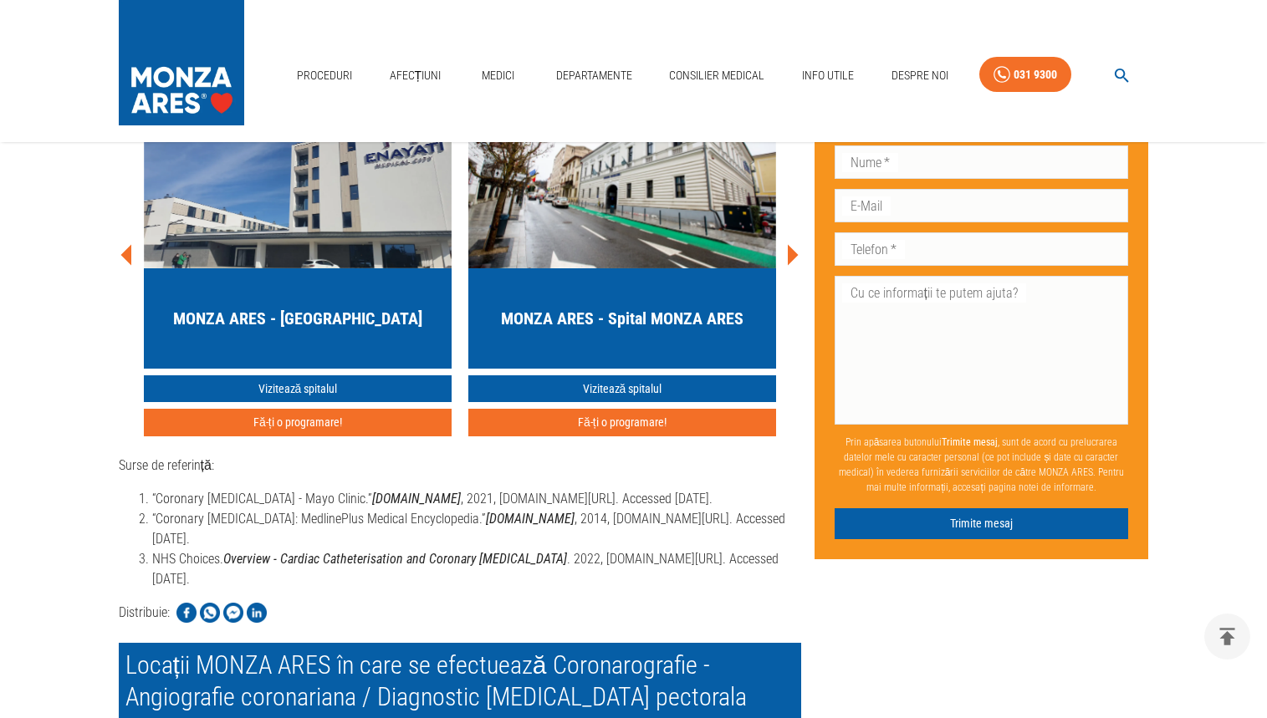
scroll to position [5997, 0]
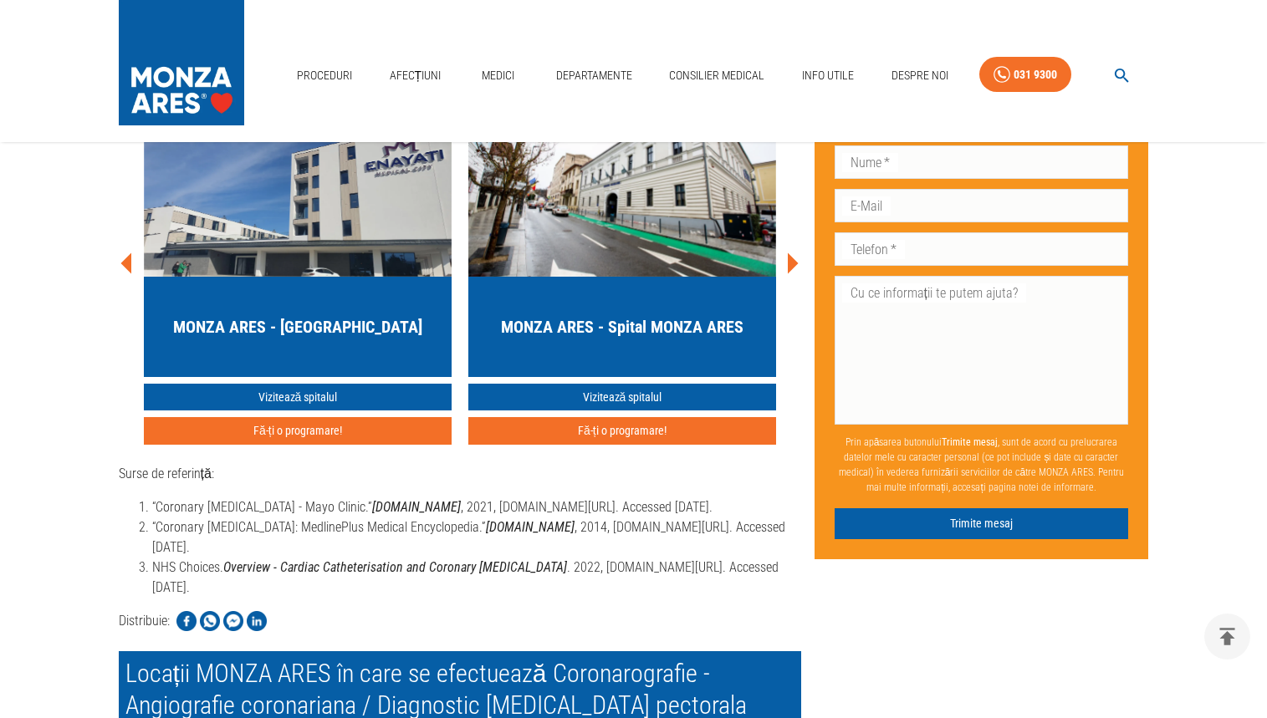
click at [794, 273] on icon at bounding box center [793, 263] width 11 height 21
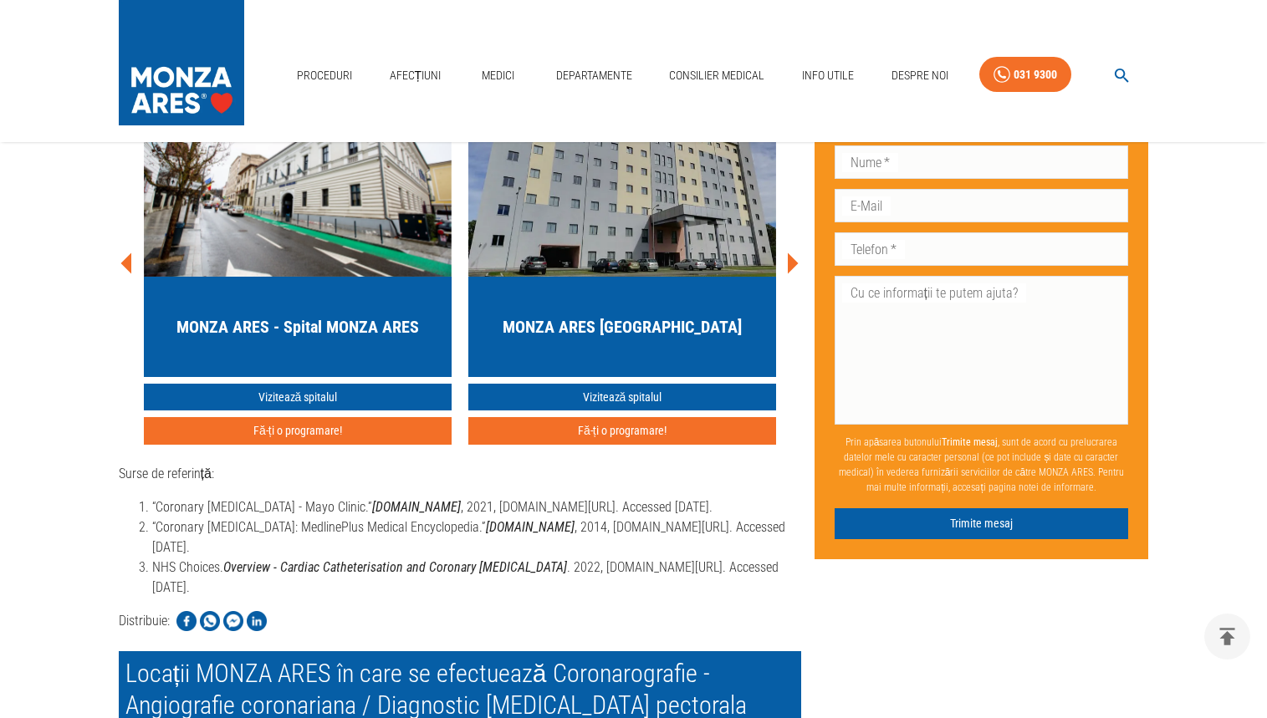
click at [794, 273] on icon at bounding box center [793, 263] width 11 height 21
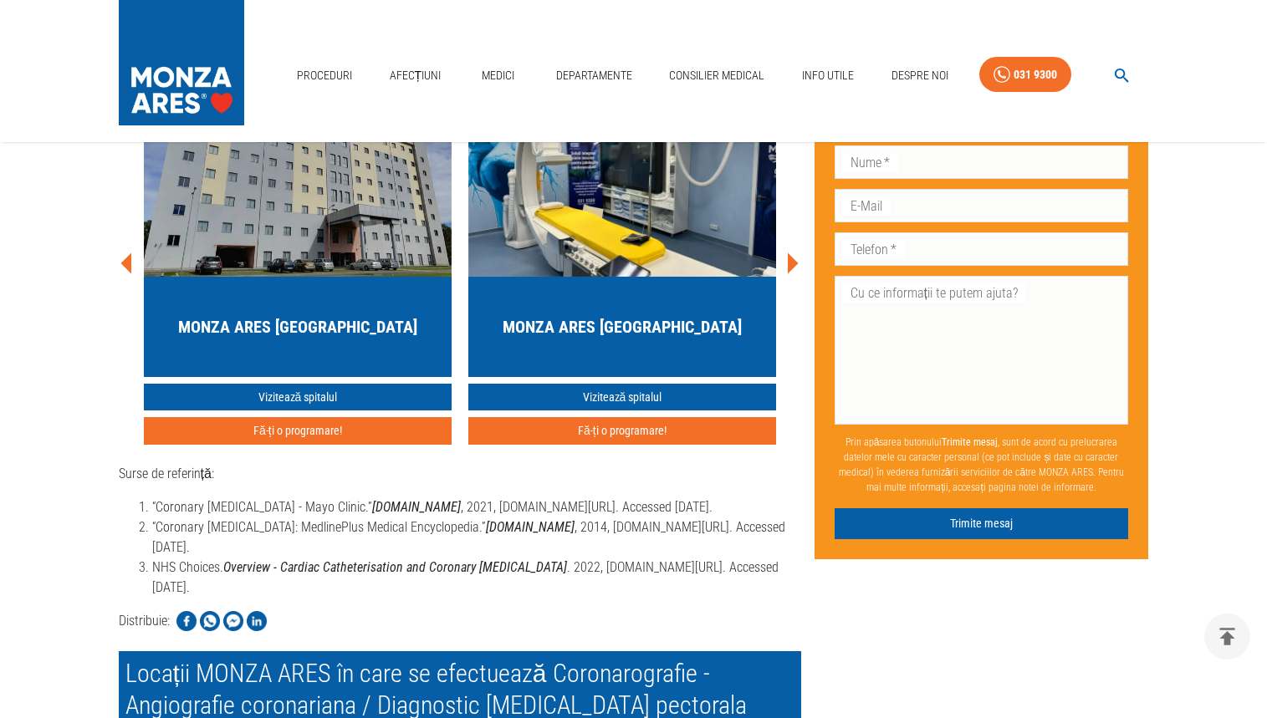
click at [674, 55] on h2 "Locații MONZA ARES în care se efectuează Coronarografie - Angiografie coronaria…" at bounding box center [460, 29] width 682 height 53
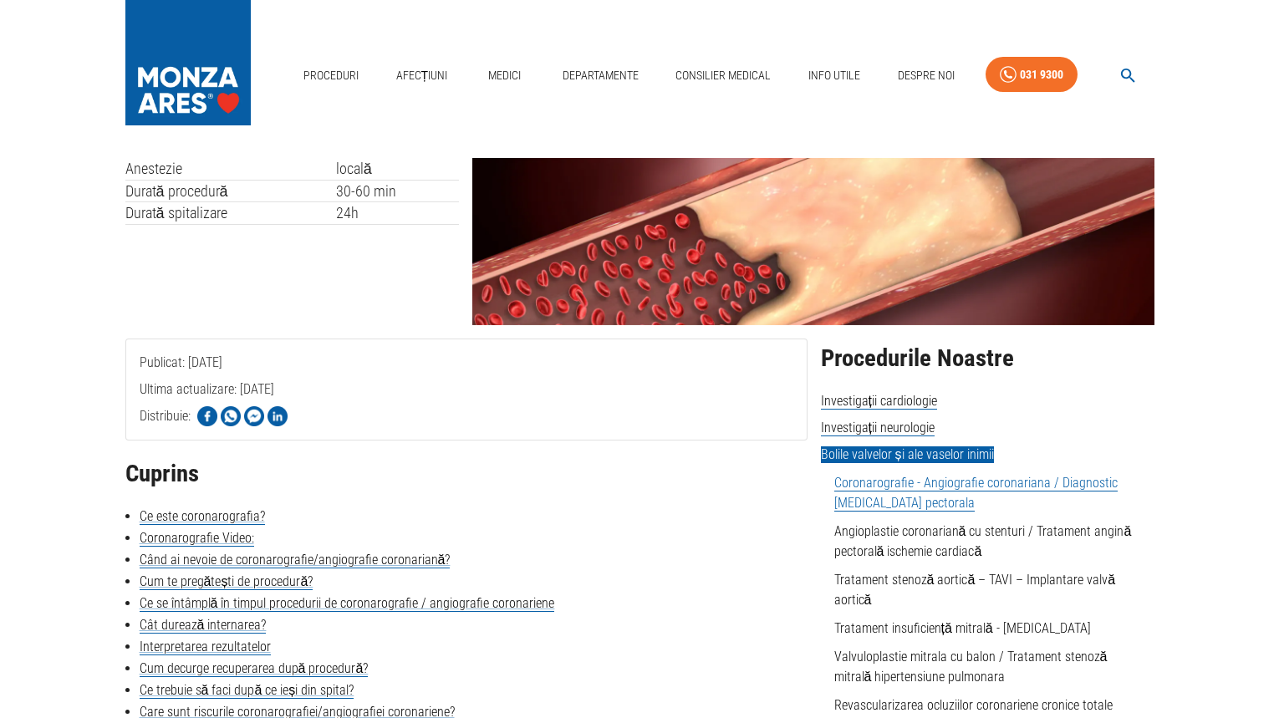
scroll to position [0, 0]
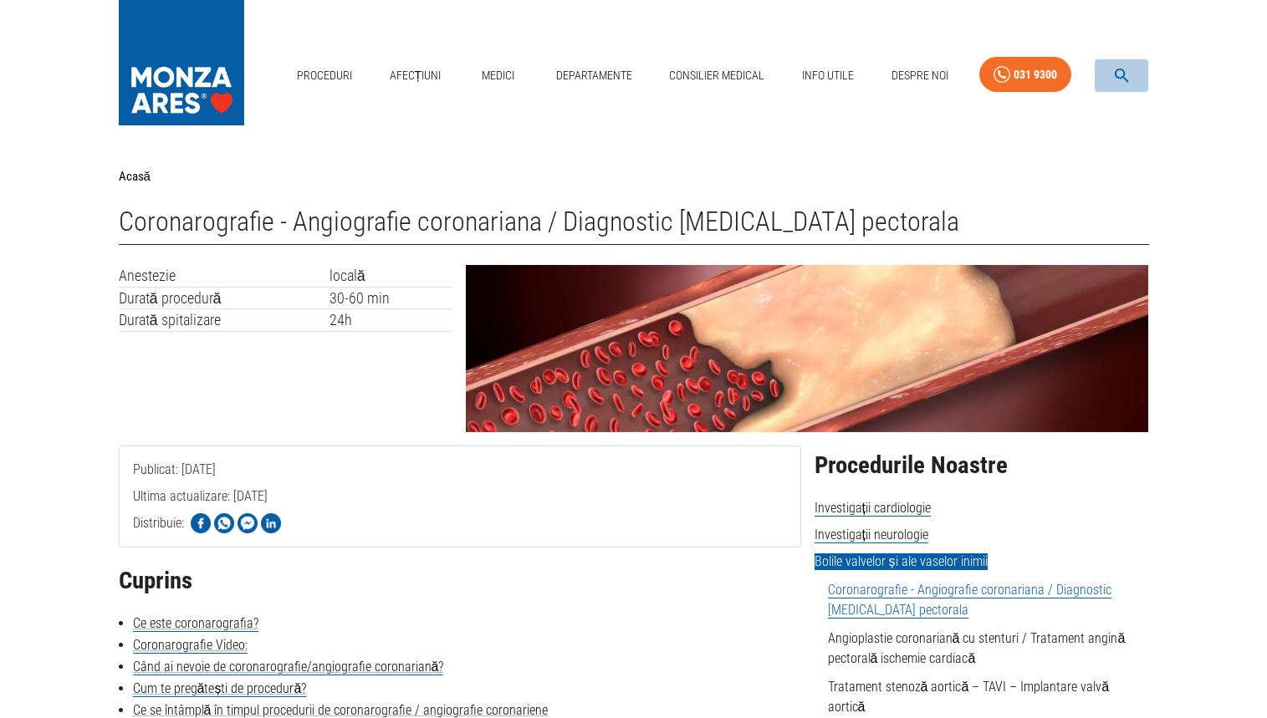
click at [1122, 73] on icon "button" at bounding box center [1121, 75] width 19 height 19
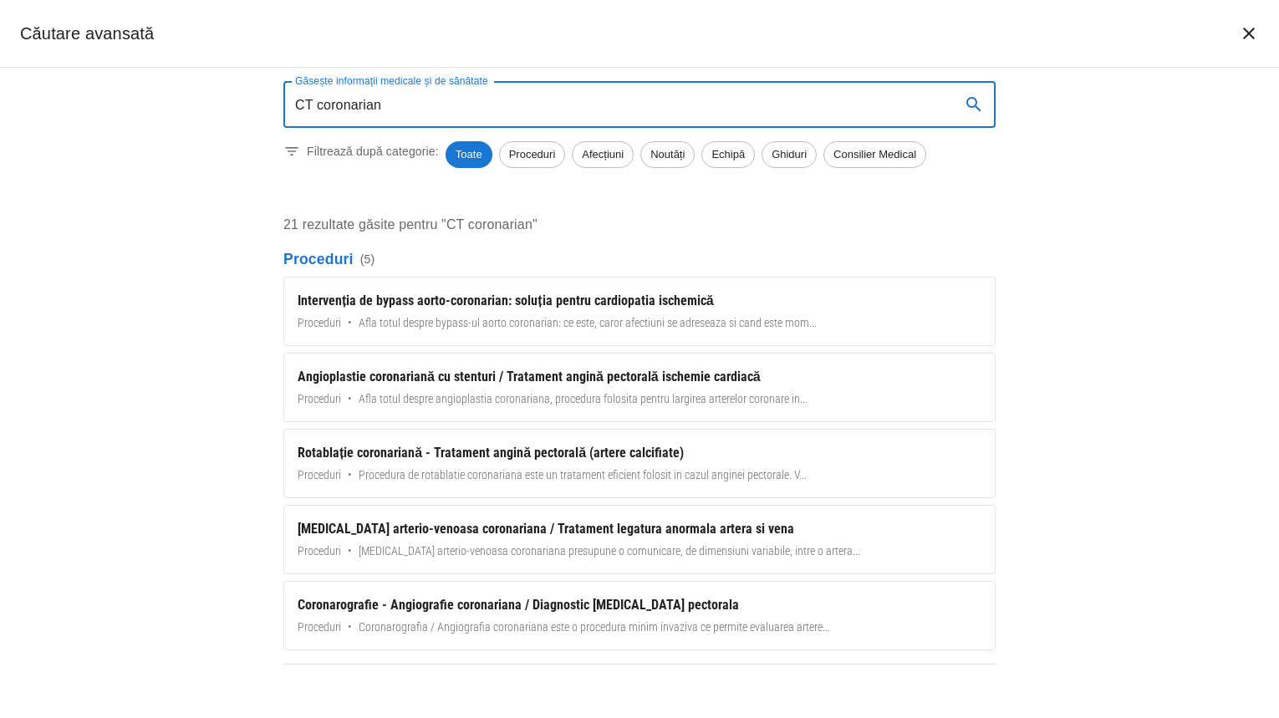
type input "CT coronarian"
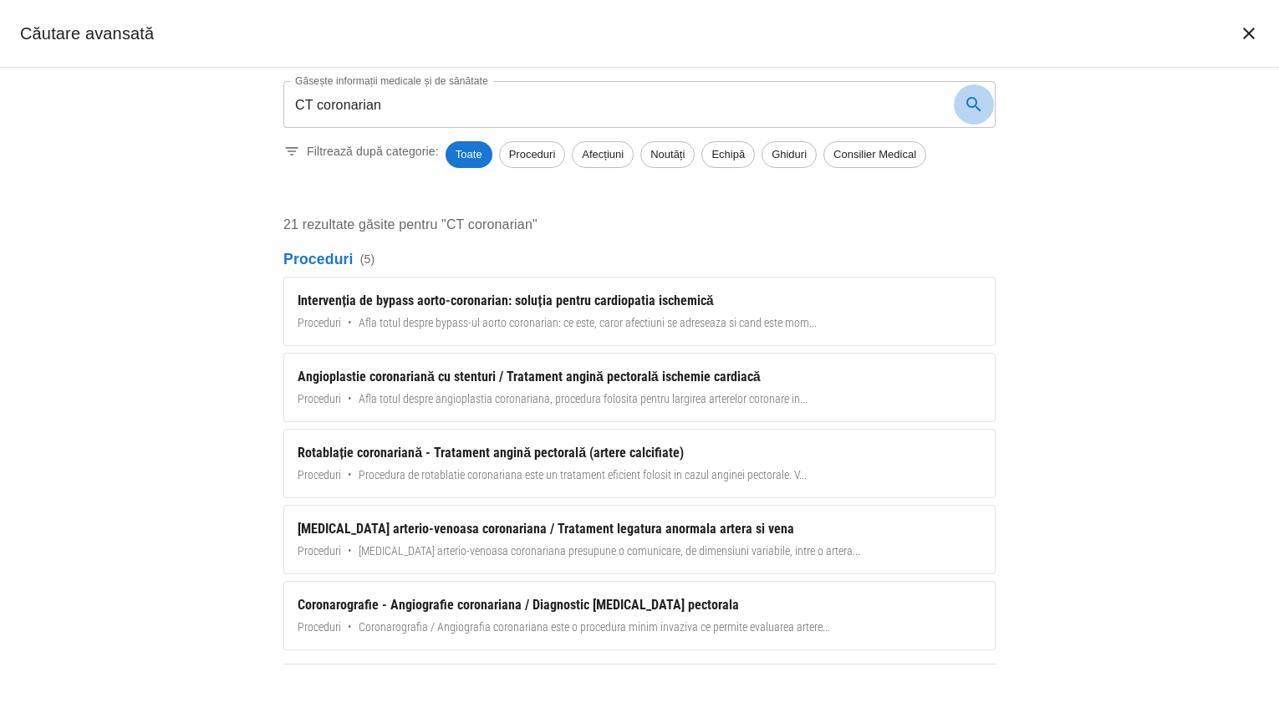
click at [972, 105] on icon "search" at bounding box center [974, 104] width 20 height 20
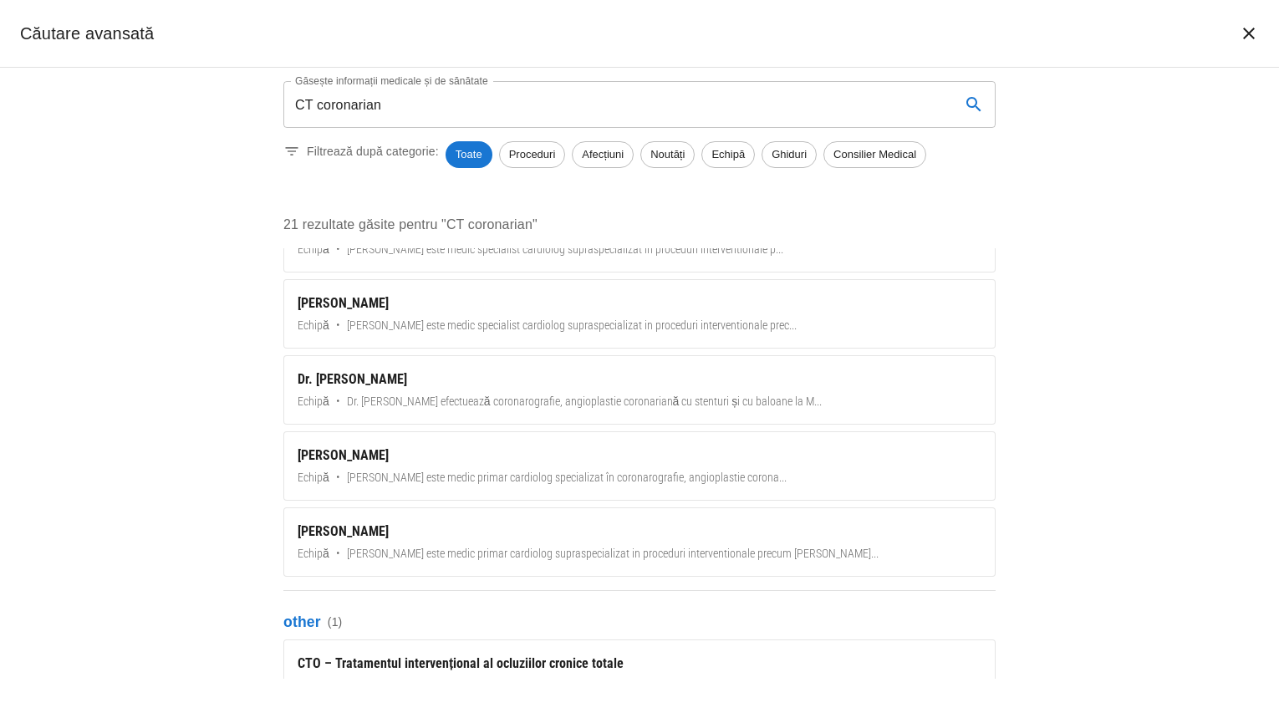
scroll to position [1449, 0]
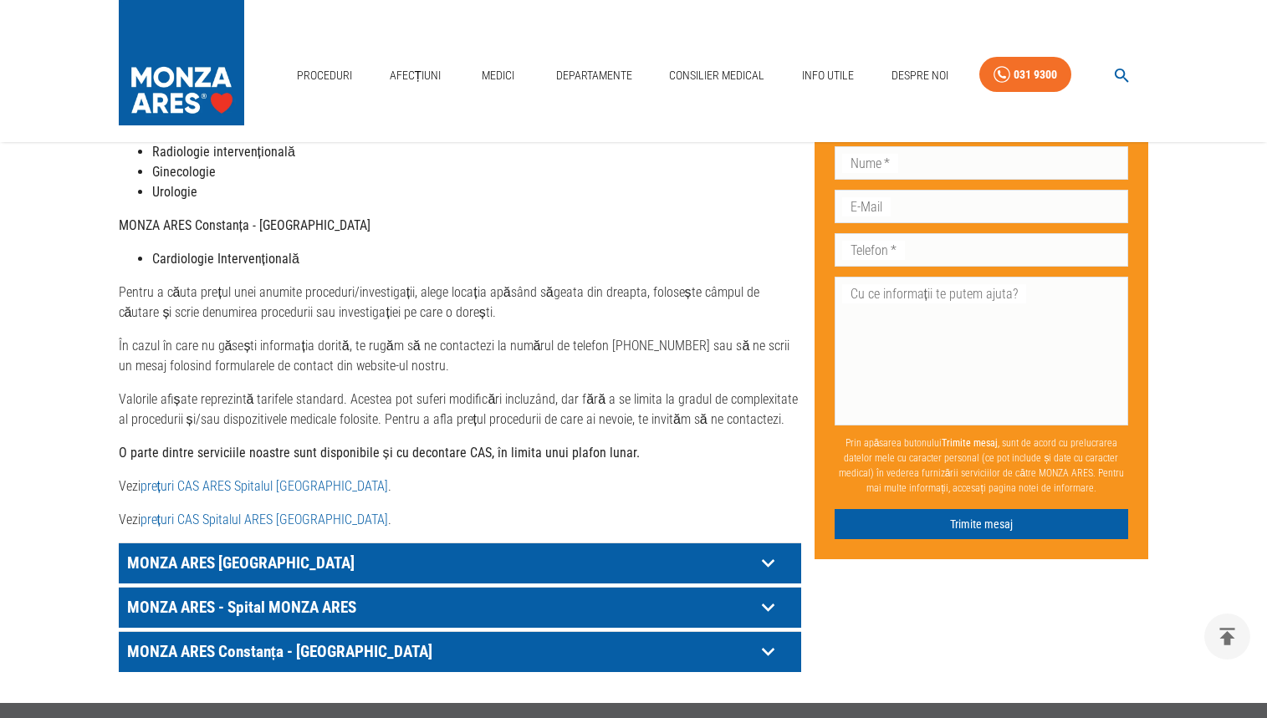
scroll to position [753, 0]
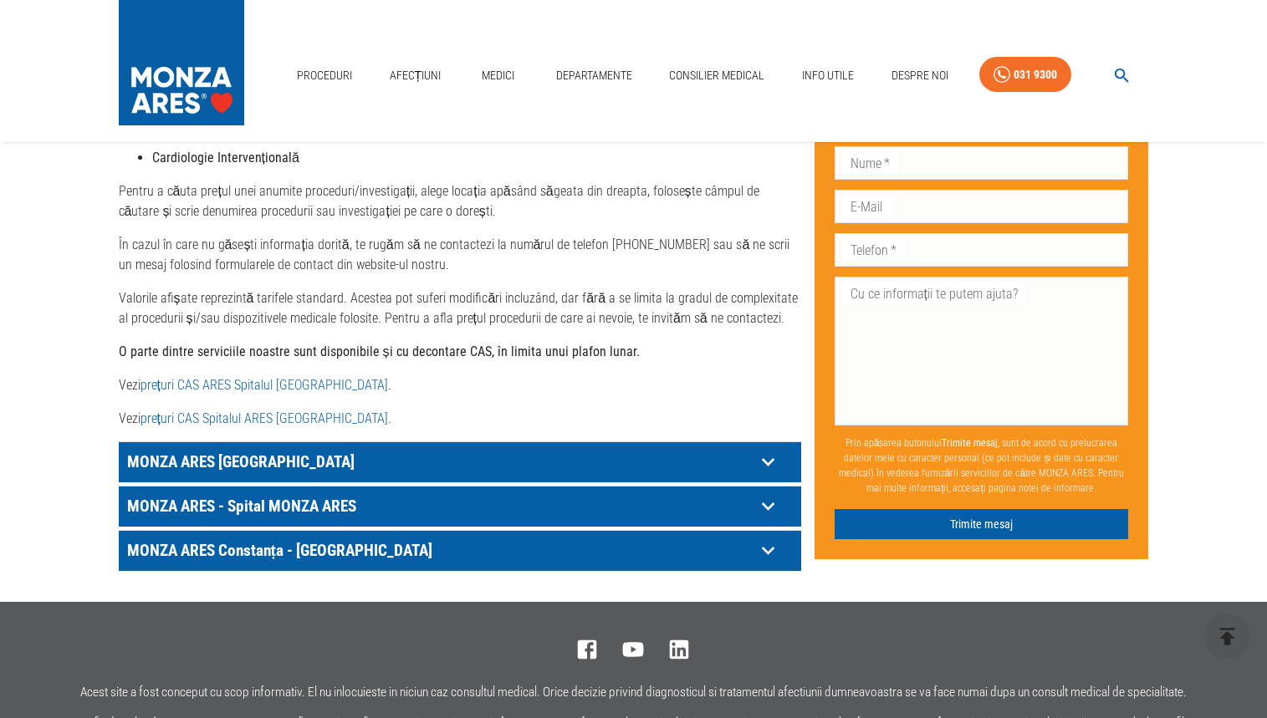
click at [767, 449] on icon at bounding box center [768, 462] width 26 height 26
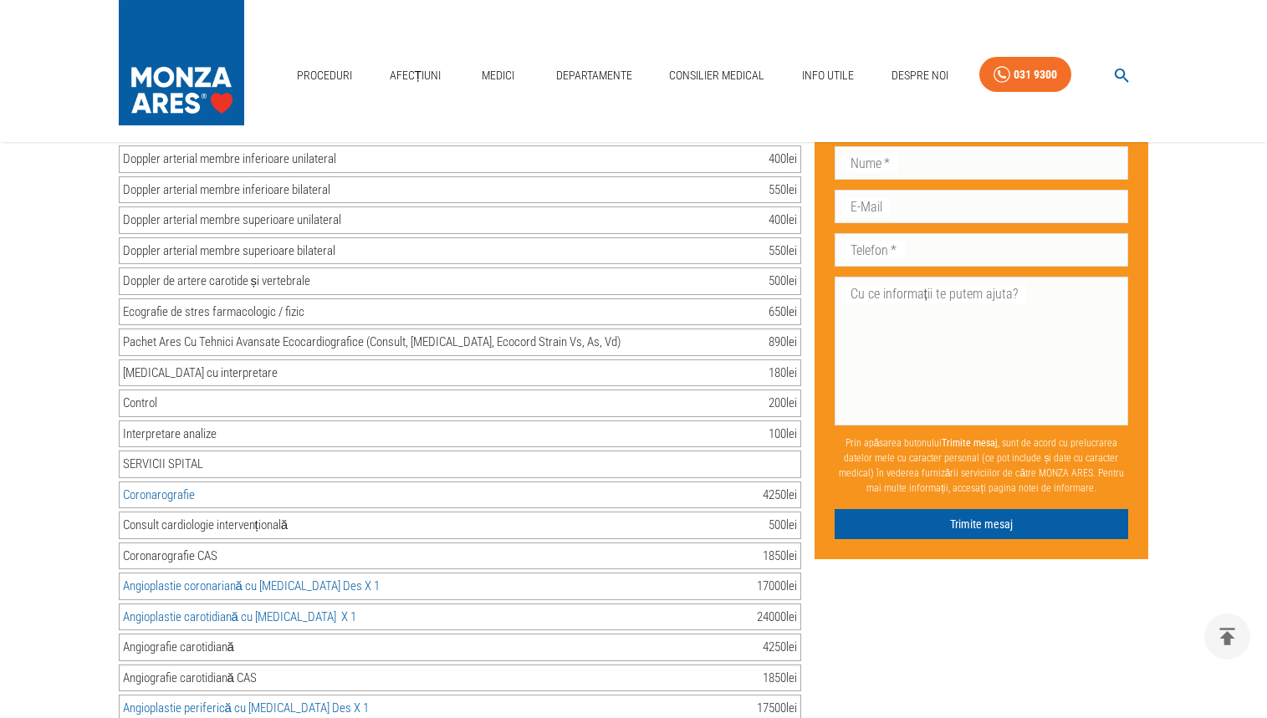
scroll to position [1923, 0]
click at [191, 487] on link "Coronarografie" at bounding box center [159, 494] width 72 height 15
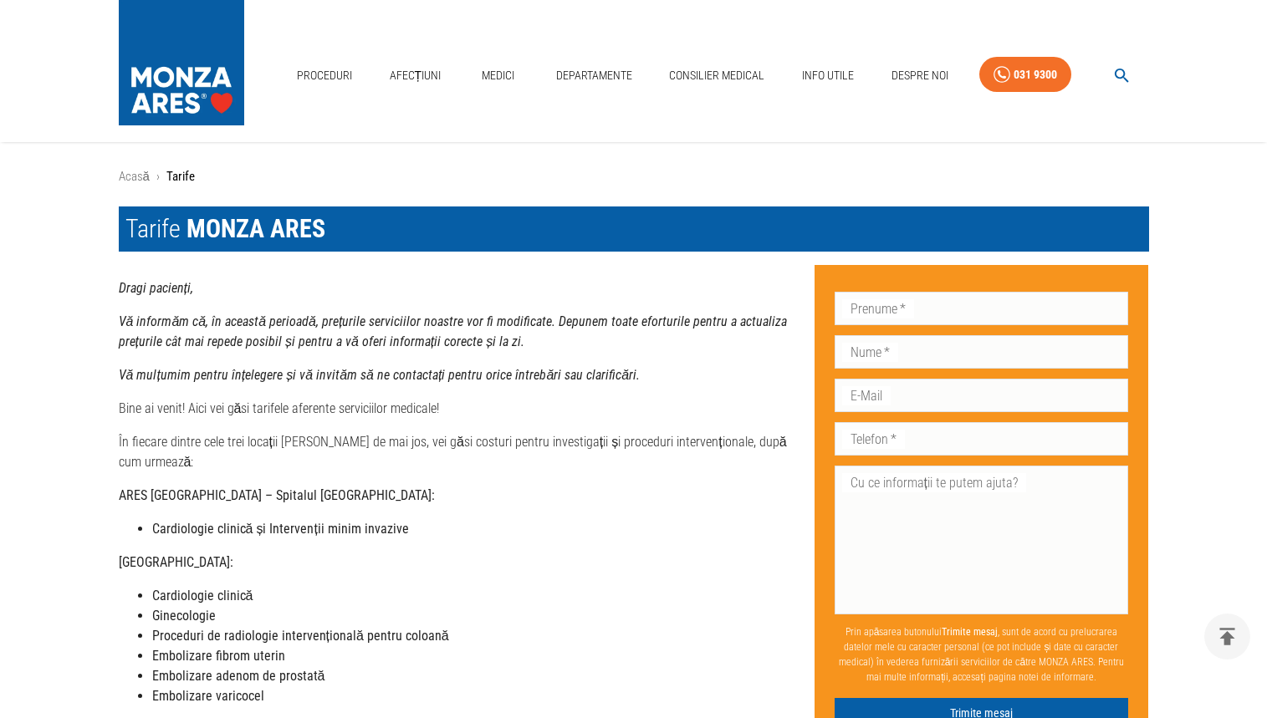
scroll to position [891, 0]
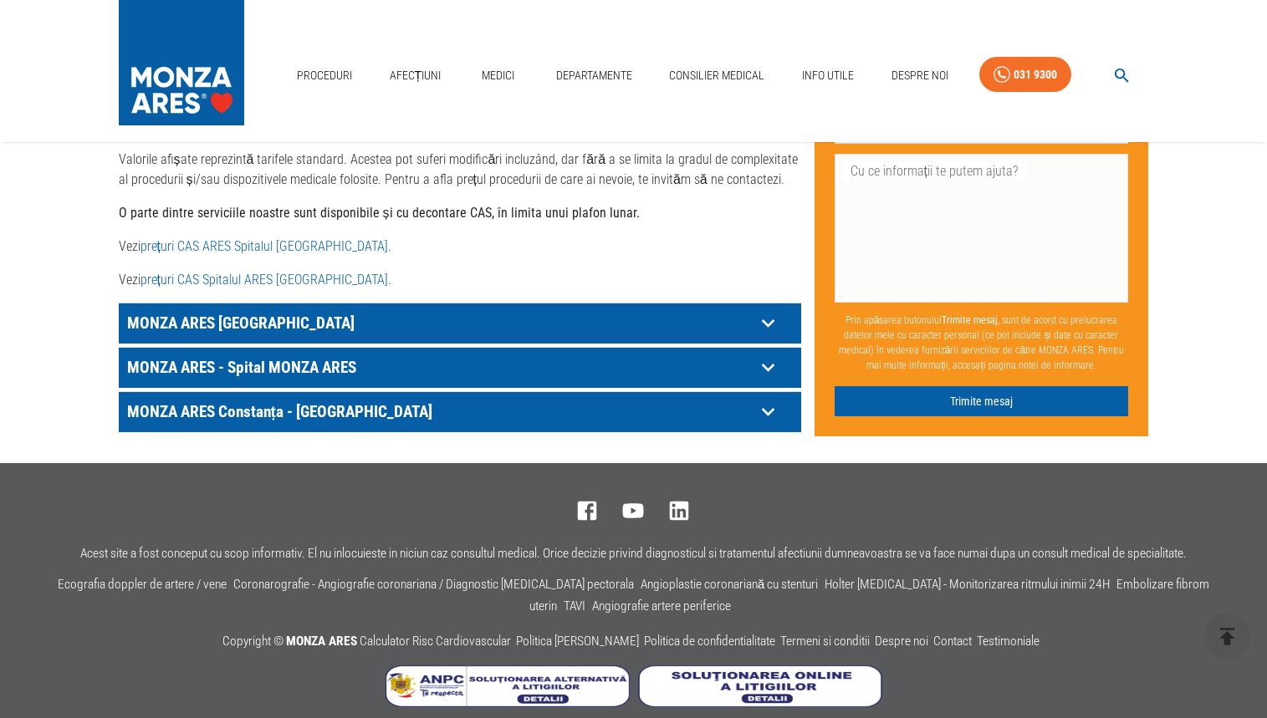
click at [769, 355] on icon at bounding box center [768, 368] width 26 height 26
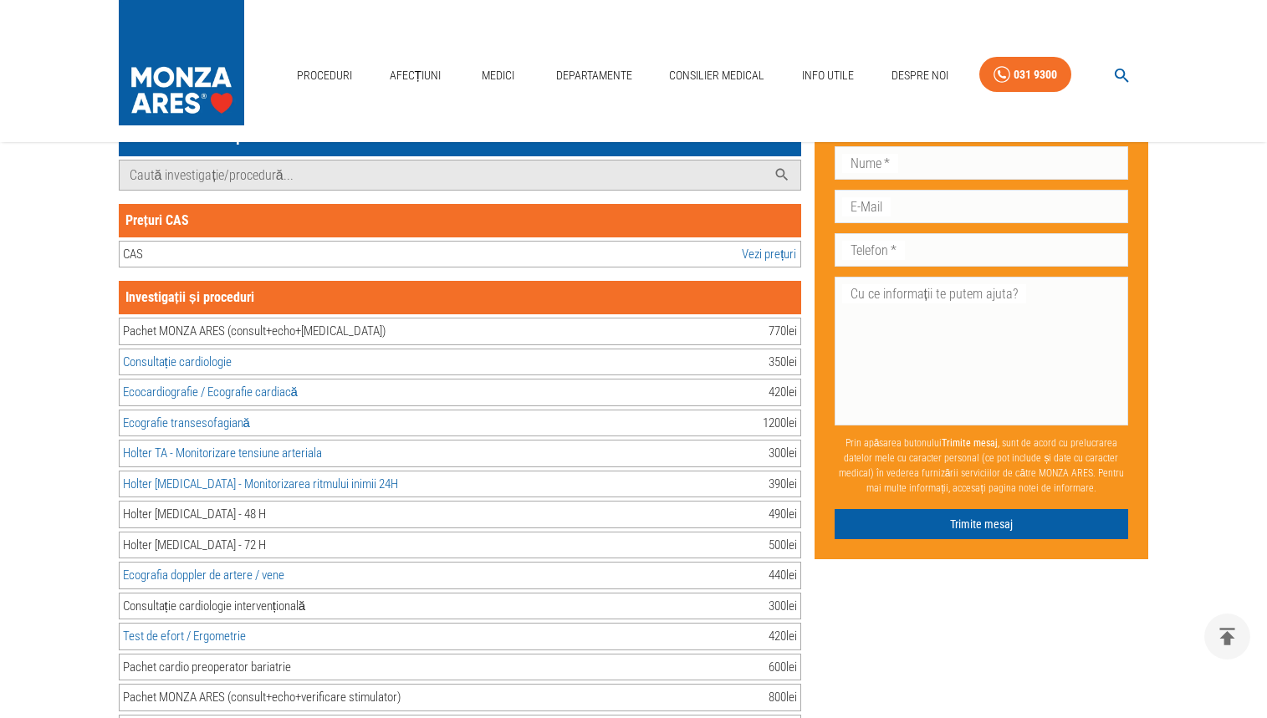
scroll to position [1226, 0]
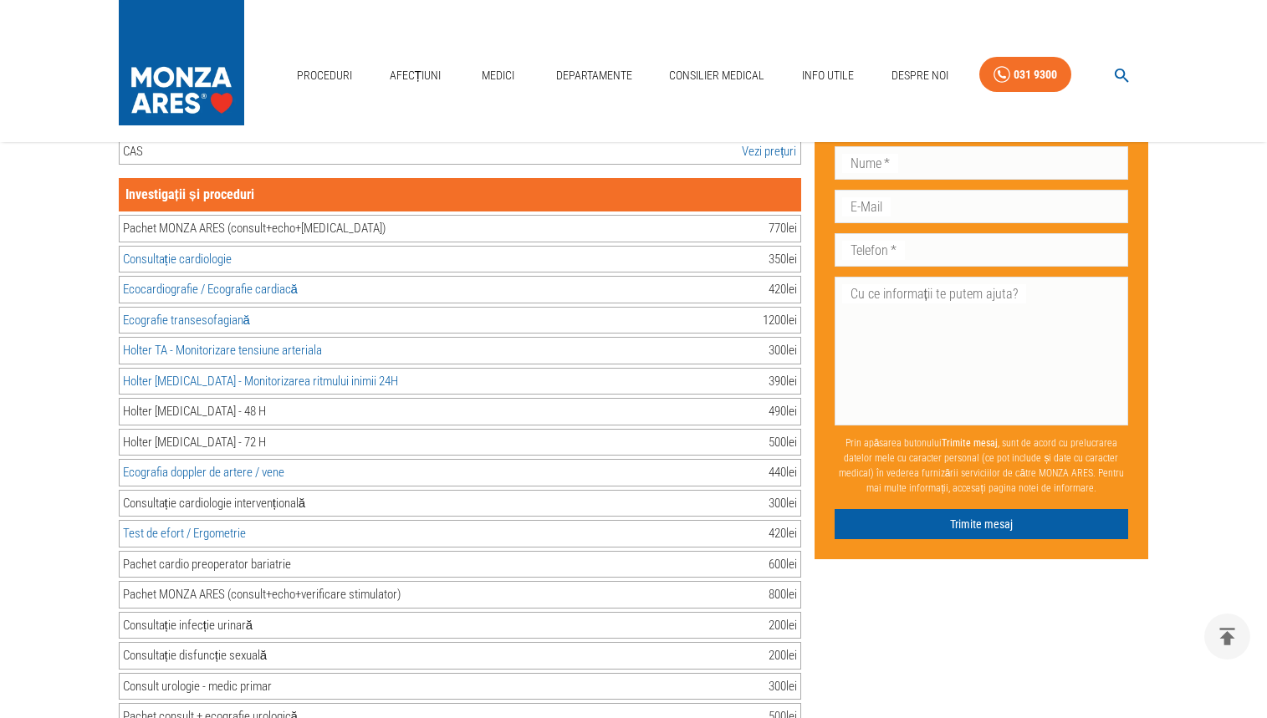
click at [247, 465] on link "Ecografia doppler de artere / vene" at bounding box center [203, 472] width 161 height 15
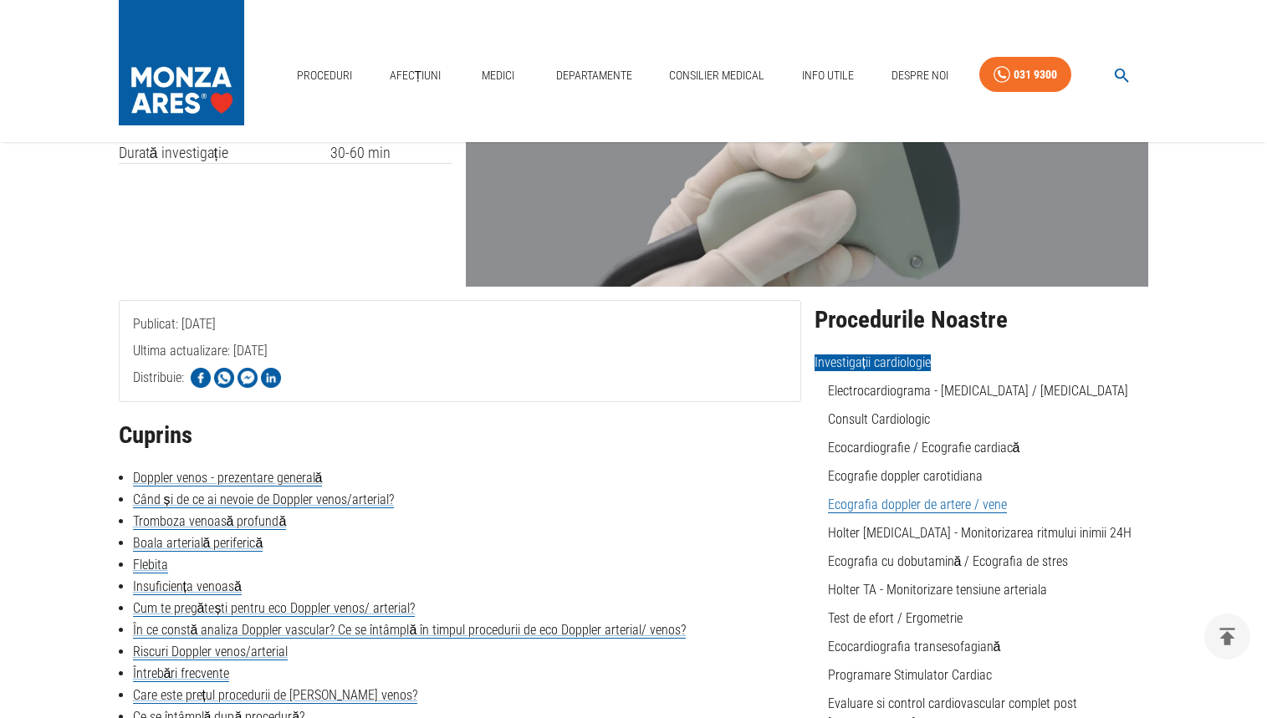
scroll to position [167, 0]
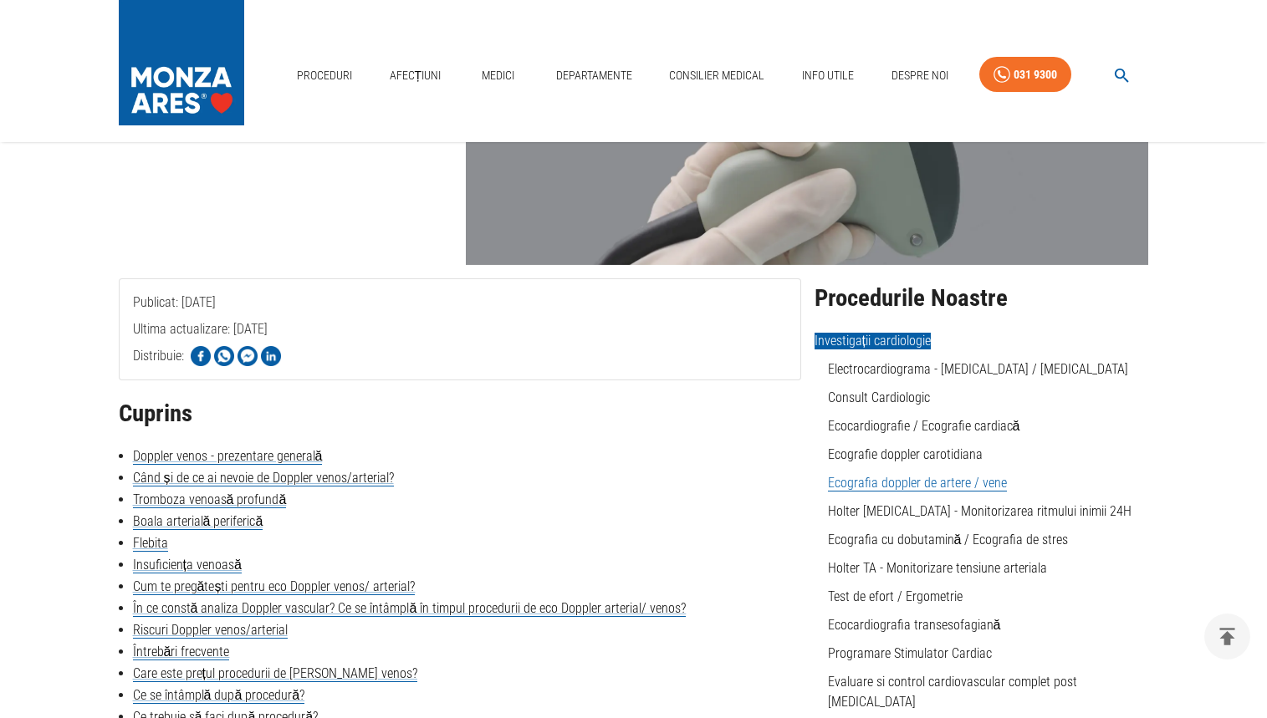
click at [967, 487] on link "Ecografia doppler de artere / vene" at bounding box center [917, 483] width 179 height 17
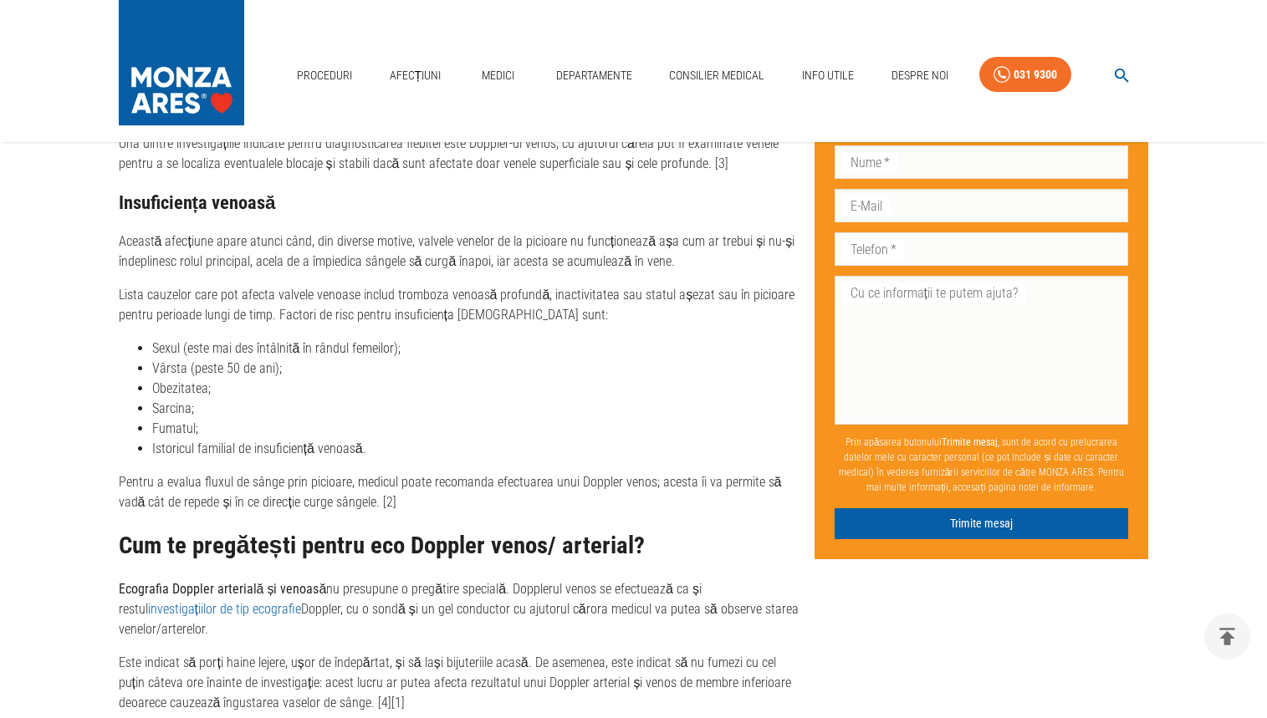
scroll to position [3177, 0]
